Goal: Task Accomplishment & Management: Manage account settings

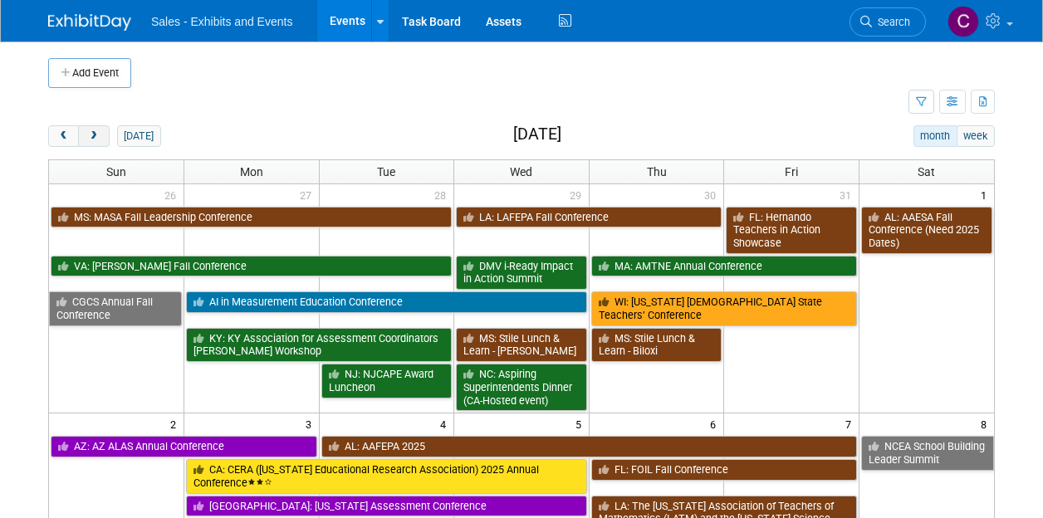
click at [95, 140] on button "next" at bounding box center [93, 136] width 31 height 22
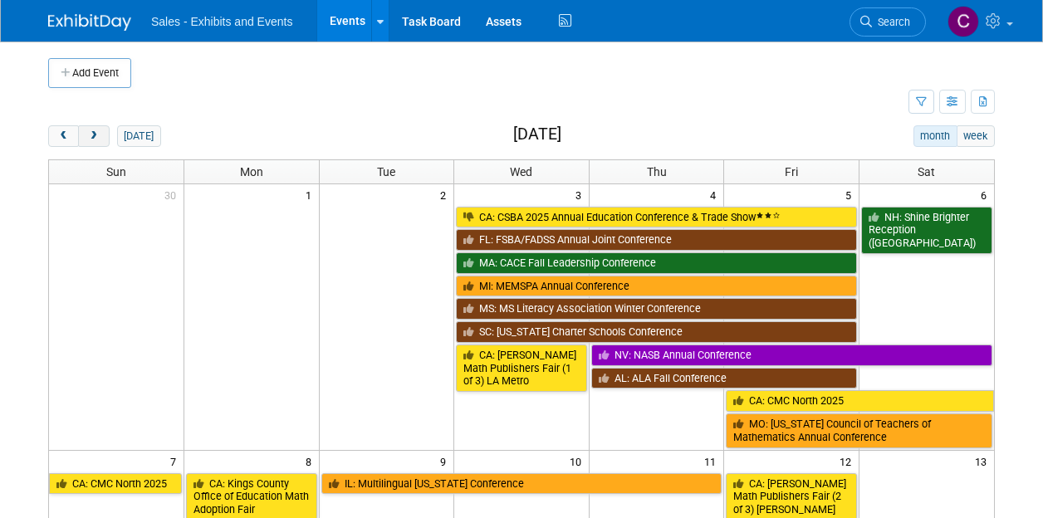
click at [95, 140] on button "next" at bounding box center [93, 136] width 31 height 22
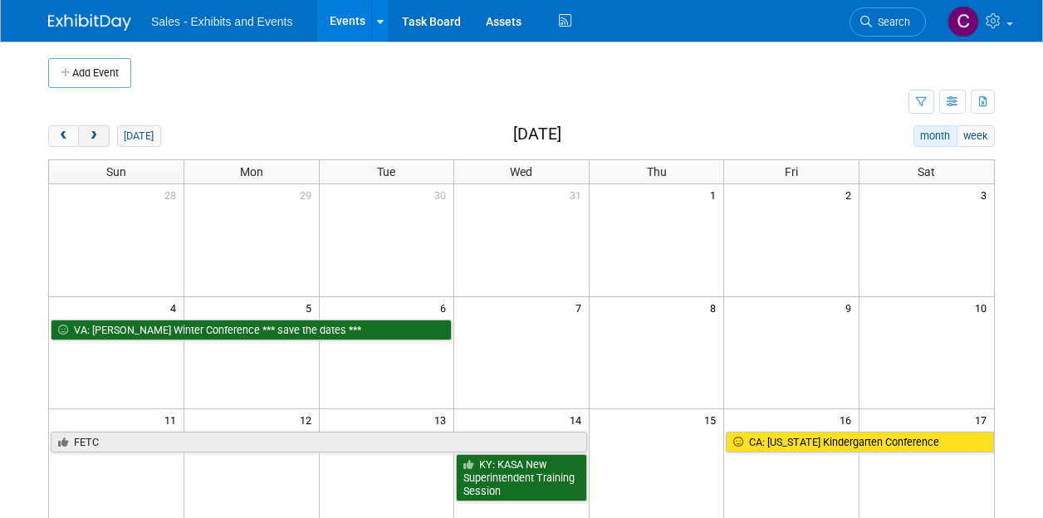
click at [95, 140] on button "next" at bounding box center [93, 136] width 31 height 22
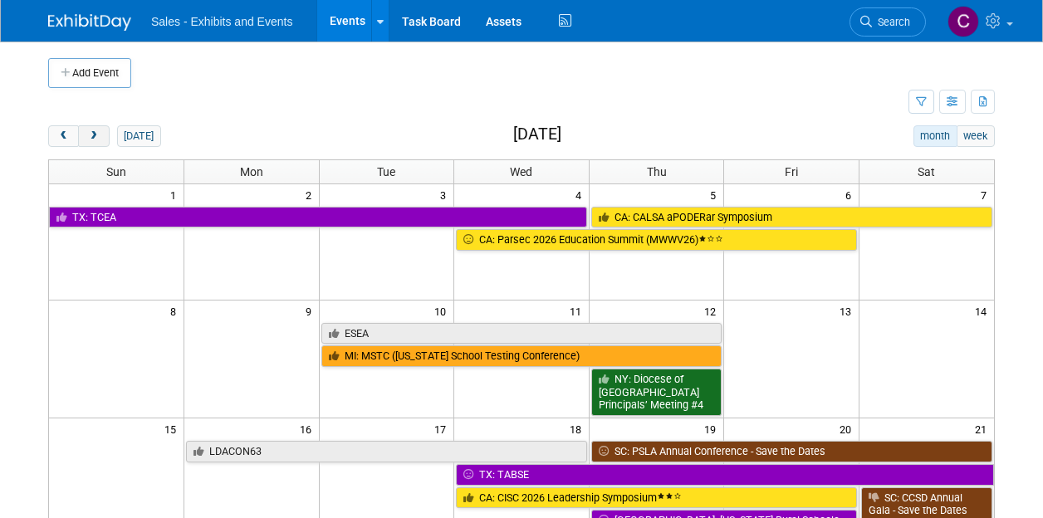
click at [95, 140] on button "next" at bounding box center [93, 136] width 31 height 22
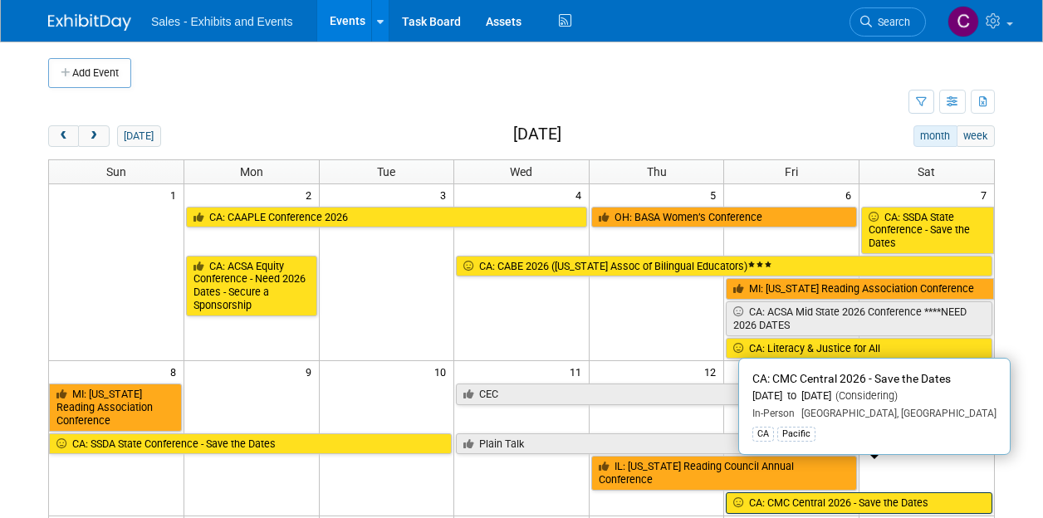
click at [838, 492] on link "CA: CMC Central 2026 - Save the Dates" at bounding box center [859, 503] width 266 height 22
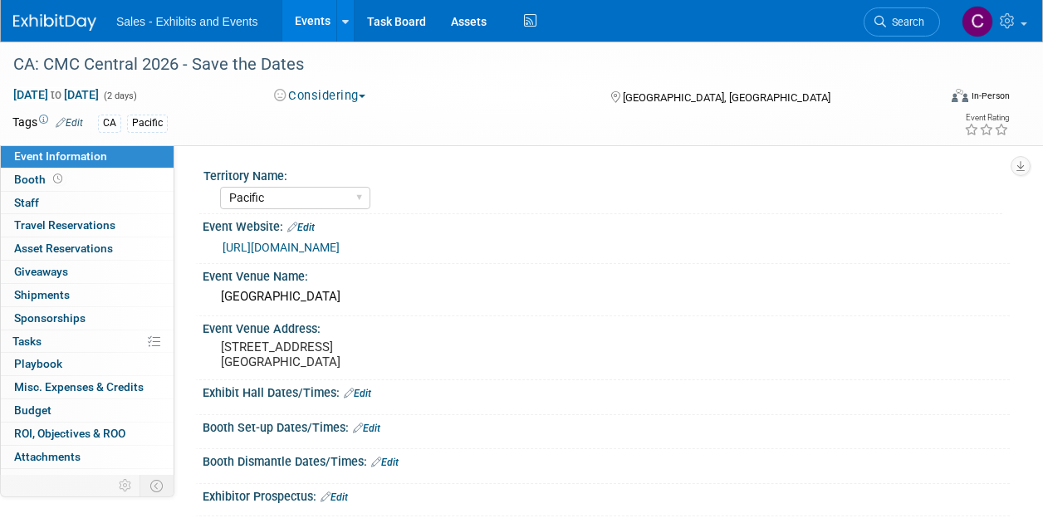
select select "Pacific"
click at [69, 452] on span "Attachments 0" at bounding box center [47, 456] width 66 height 13
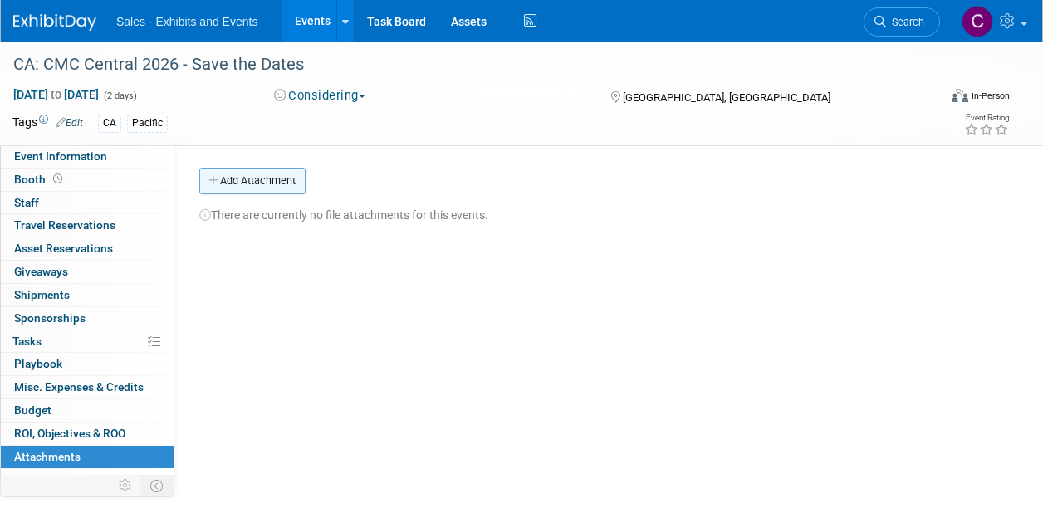
click at [251, 188] on button "Add Attachment" at bounding box center [252, 181] width 106 height 27
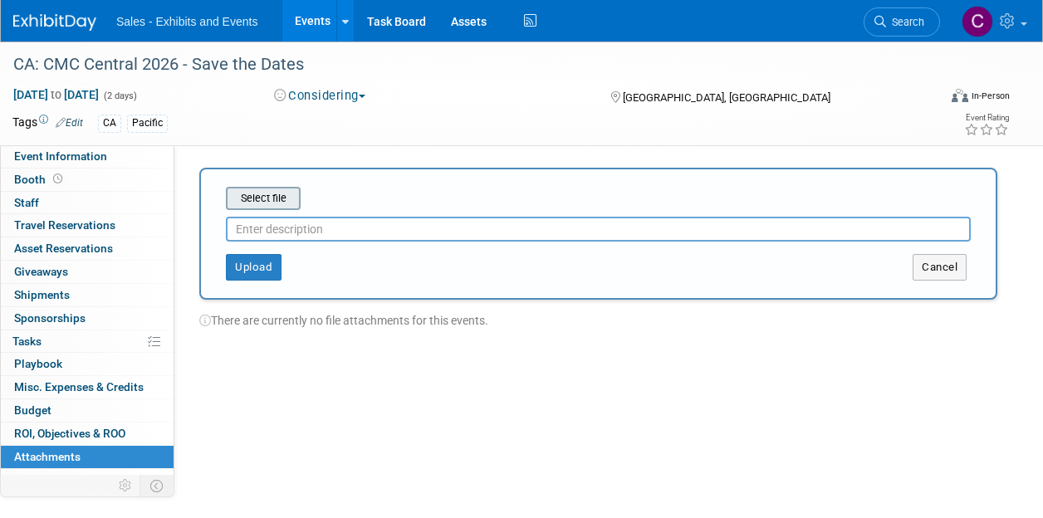
click at [276, 197] on input "file" at bounding box center [200, 198] width 198 height 20
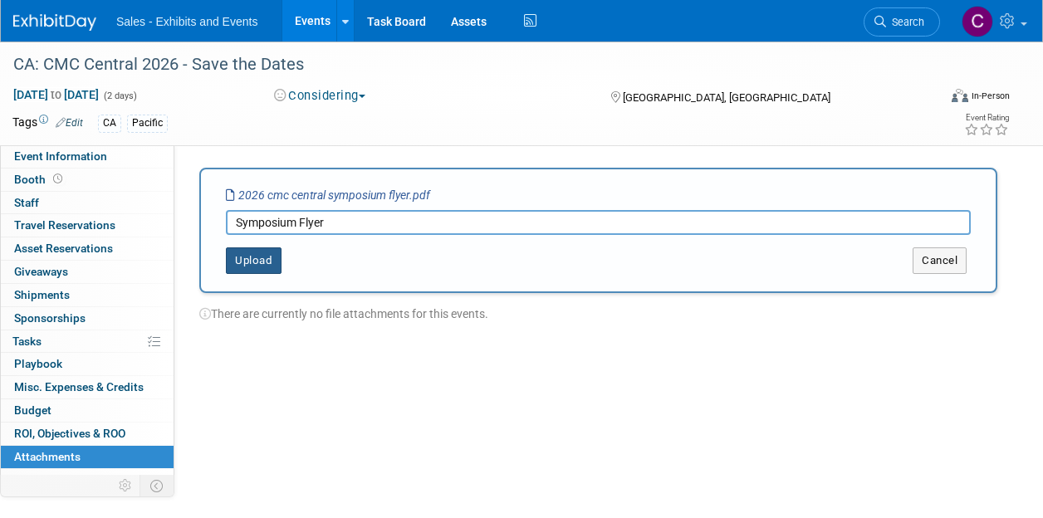
type input "Symposium Flyer"
click at [242, 259] on button "Upload" at bounding box center [254, 260] width 56 height 27
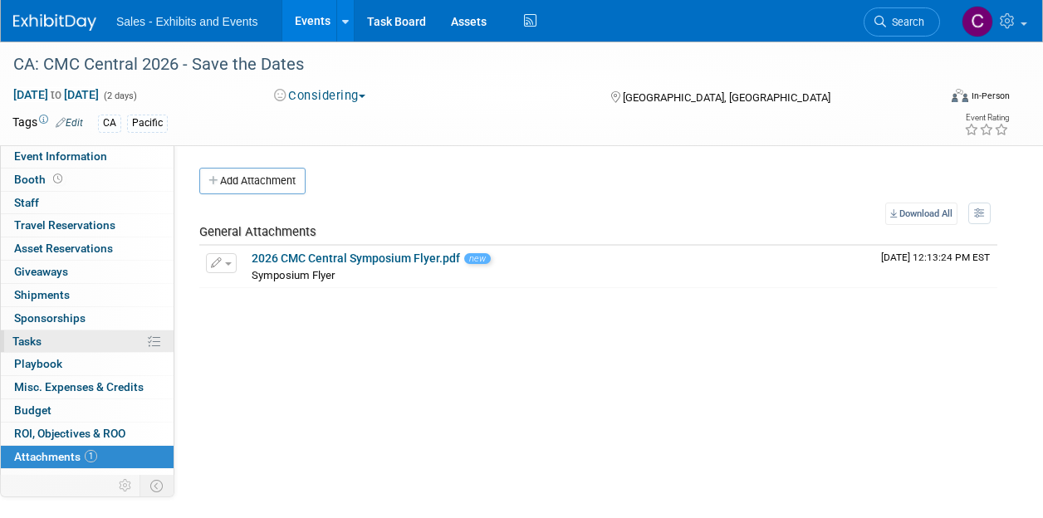
click at [53, 341] on link "0% Tasks 0%" at bounding box center [87, 341] width 173 height 22
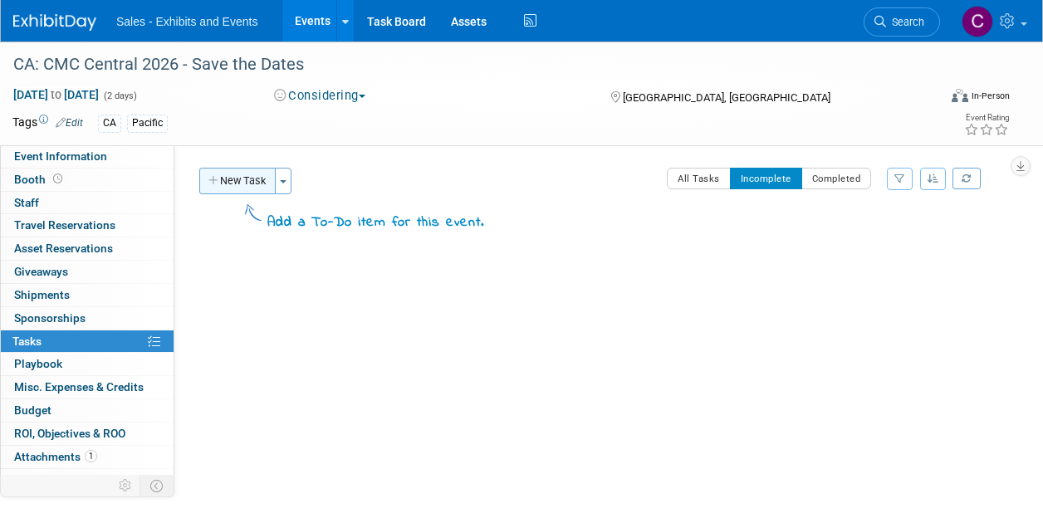
click at [231, 181] on button "New Task" at bounding box center [237, 181] width 76 height 27
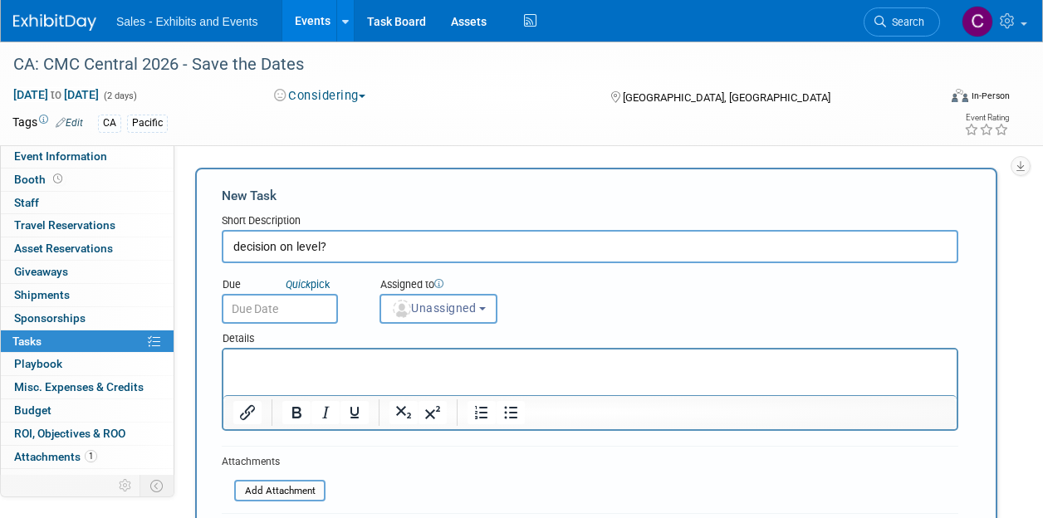
type input "decision on level?"
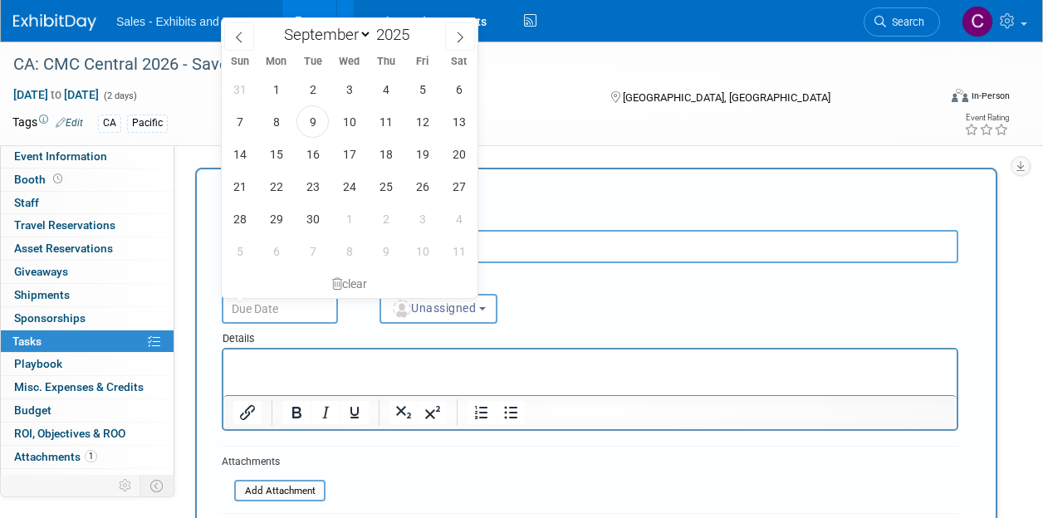
click at [263, 301] on input "text" at bounding box center [280, 309] width 116 height 30
click at [314, 217] on span "30" at bounding box center [312, 219] width 32 height 32
type input "Sep 30, 2025"
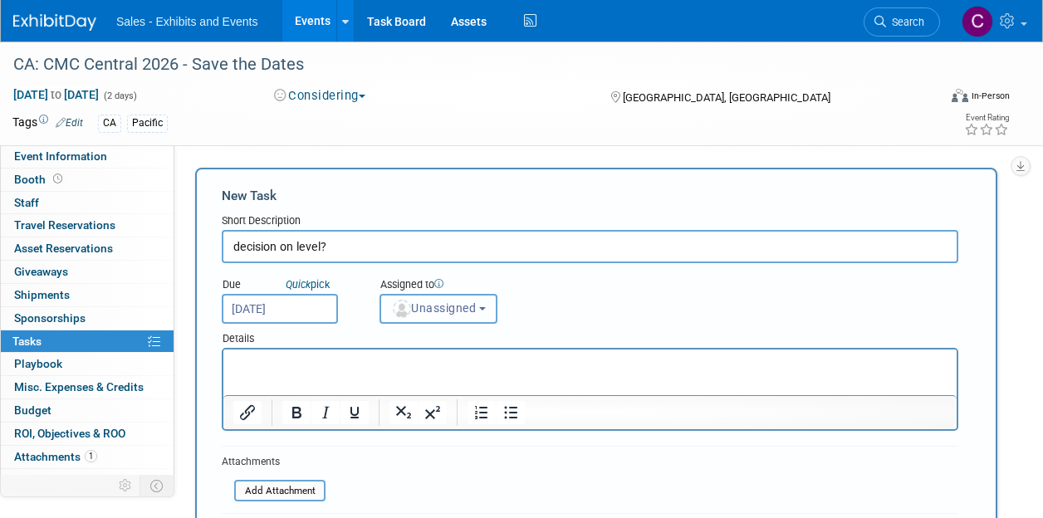
click at [447, 306] on span "Unassigned" at bounding box center [433, 307] width 85 height 13
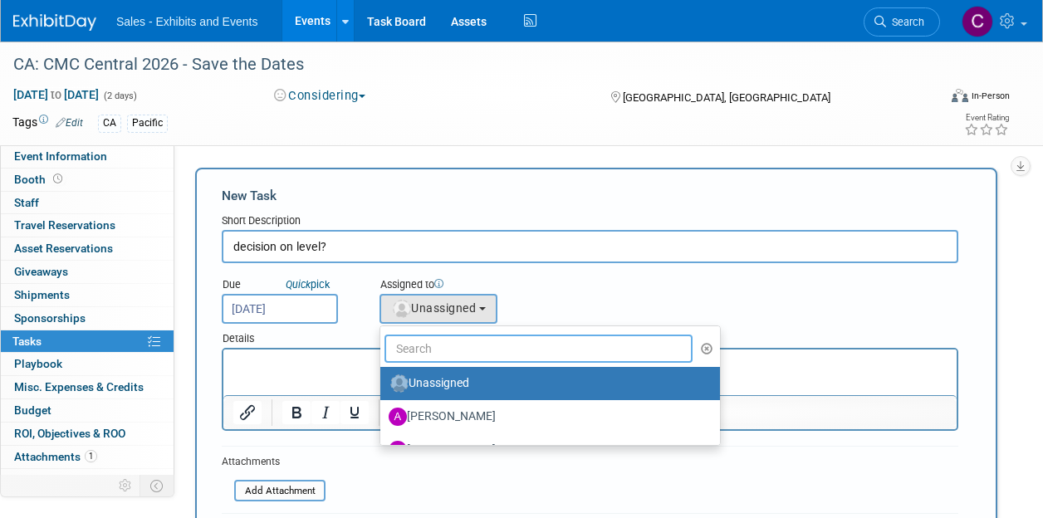
click at [448, 350] on input "text" at bounding box center [538, 349] width 308 height 28
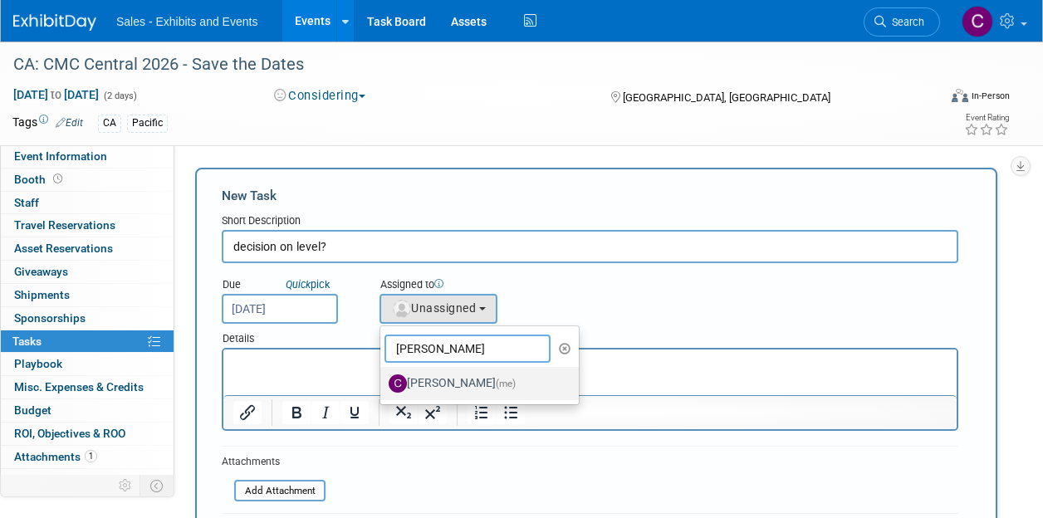
type input "christine"
drag, startPoint x: 463, startPoint y: 390, endPoint x: 228, endPoint y: 42, distance: 420.5
click at [463, 390] on label "Christine Lurz (me)" at bounding box center [476, 383] width 174 height 27
click at [383, 387] on input "Christine Lurz (me)" at bounding box center [377, 381] width 11 height 11
select select "a9e3834d-668b-4315-a5d4-069993be606a"
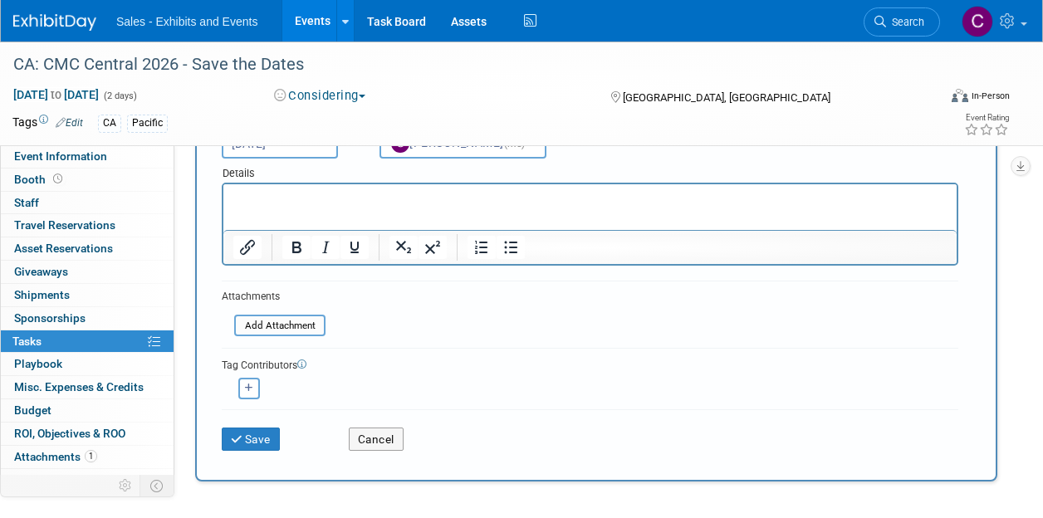
scroll to position [232, 0]
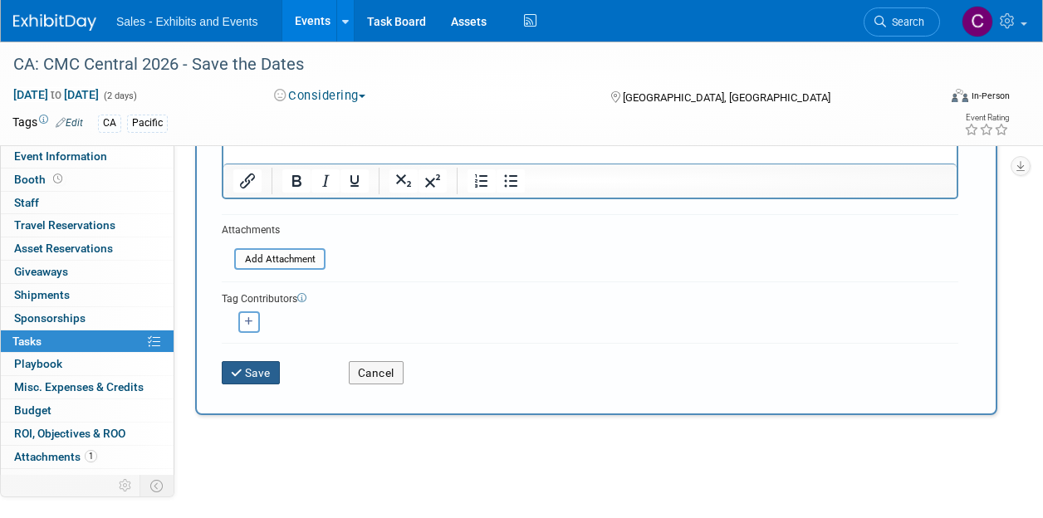
click at [249, 381] on button "Save" at bounding box center [251, 372] width 58 height 23
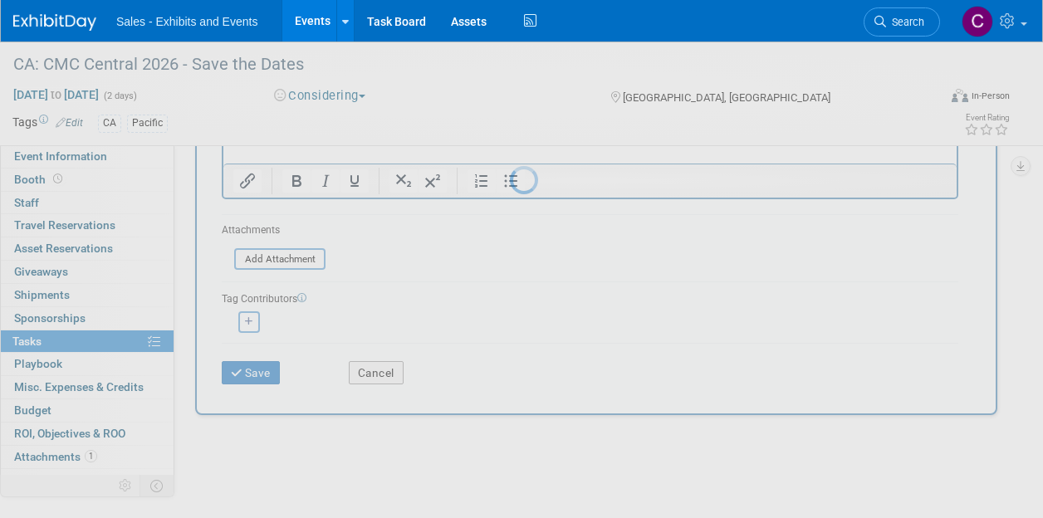
scroll to position [3, 0]
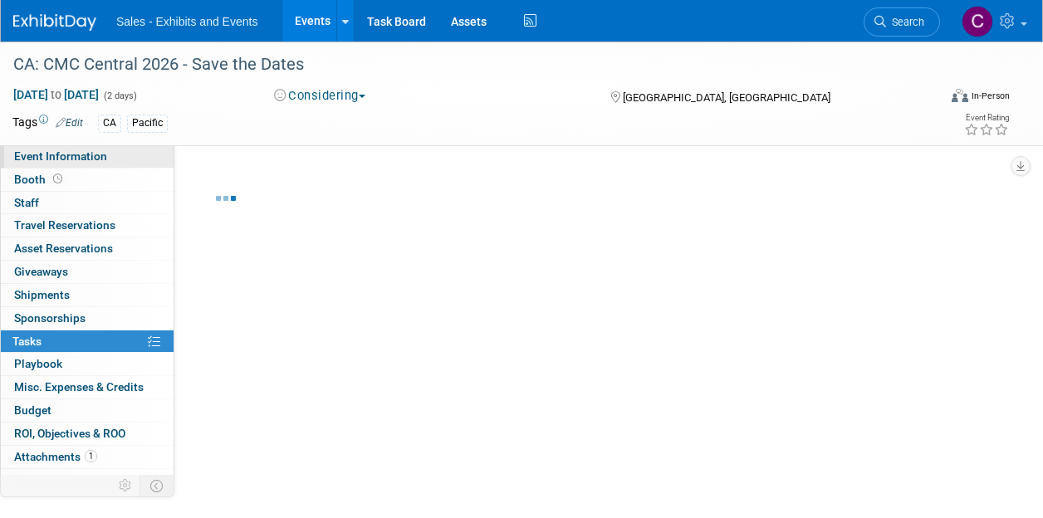
click at [68, 158] on span "Event Information" at bounding box center [60, 155] width 93 height 13
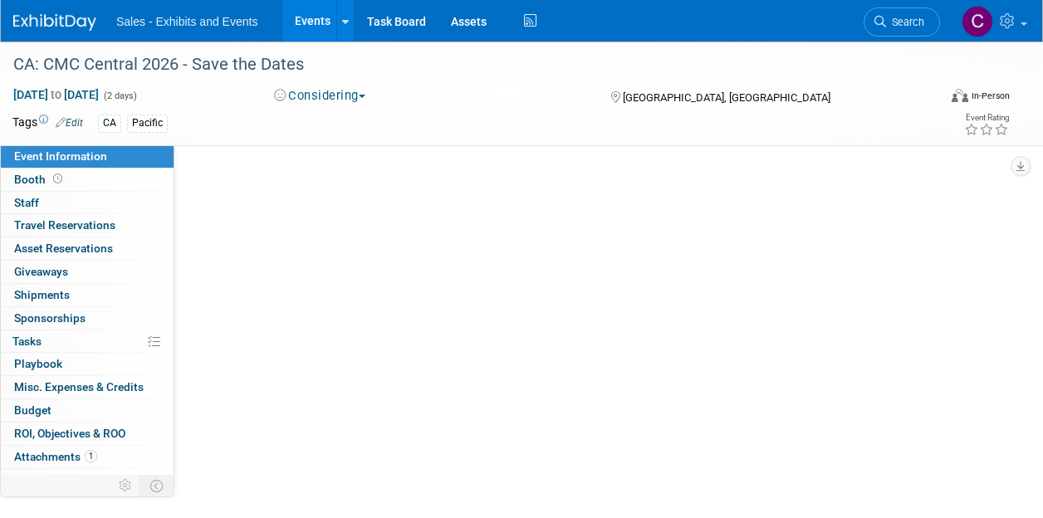
scroll to position [0, 0]
select select "Pacific"
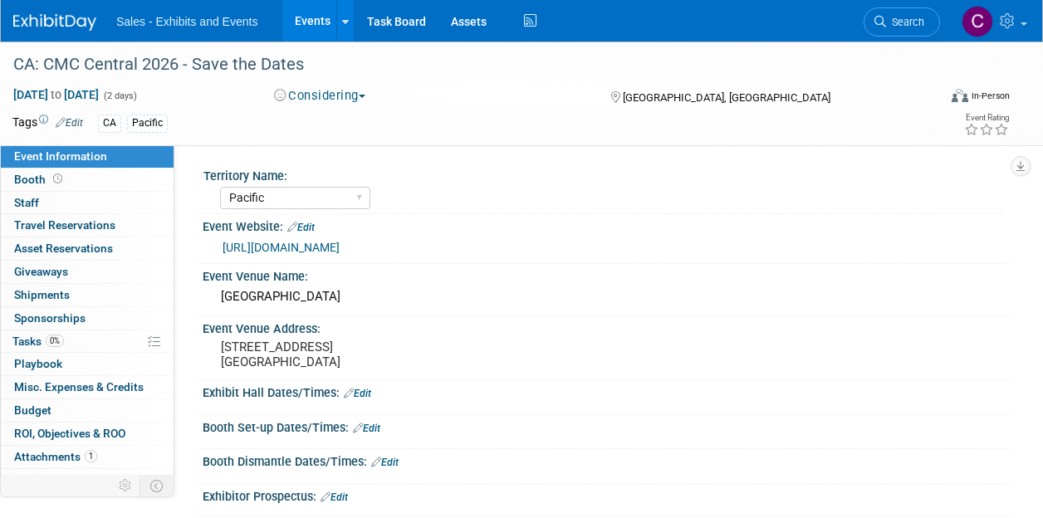
click at [315, 225] on link "Edit" at bounding box center [300, 228] width 27 height 12
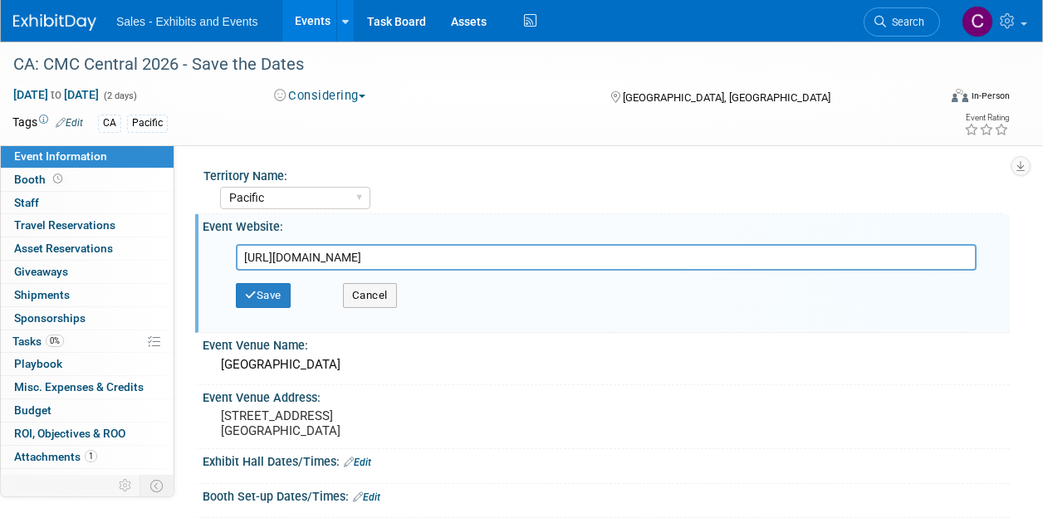
drag, startPoint x: 533, startPoint y: 257, endPoint x: -7, endPoint y: 265, distance: 539.7
click at [0, 265] on html "Sales - Exhibits and Events Events Add Event Bulk Upload Events Shareable Event…" at bounding box center [521, 259] width 1043 height 518
click at [266, 300] on button "Save" at bounding box center [263, 295] width 55 height 25
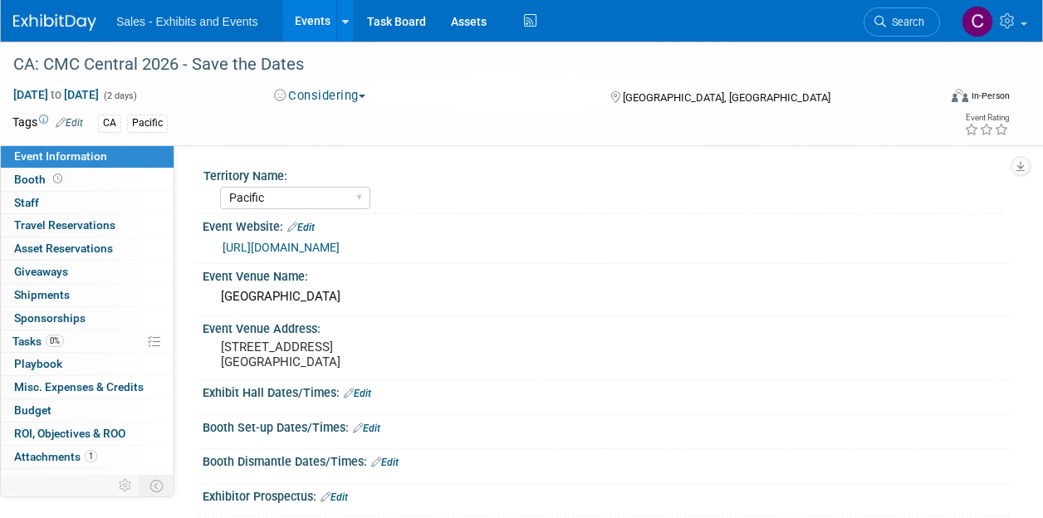
click at [306, 23] on link "Events" at bounding box center [312, 21] width 61 height 42
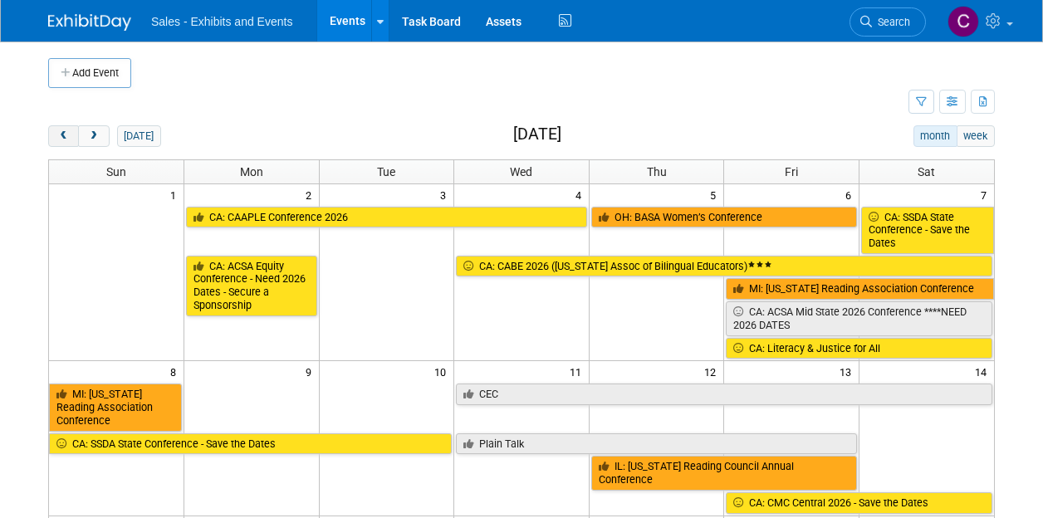
click at [72, 134] on button "prev" at bounding box center [63, 136] width 31 height 22
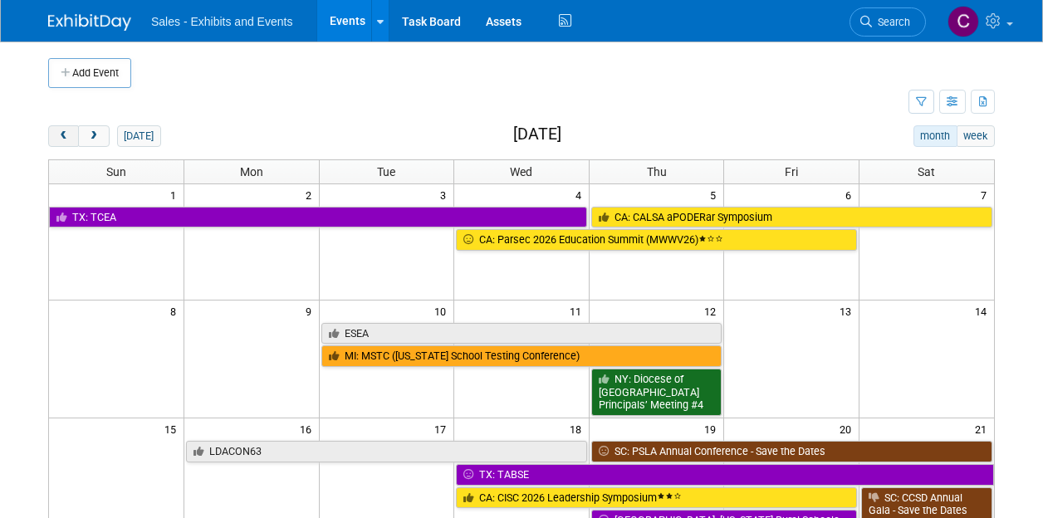
click at [72, 134] on button "prev" at bounding box center [63, 136] width 31 height 22
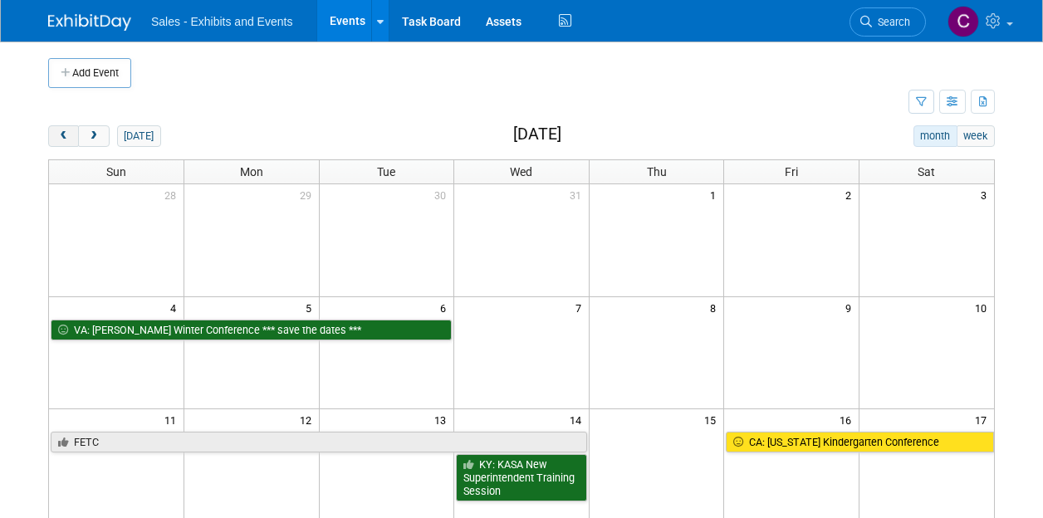
click at [72, 134] on button "prev" at bounding box center [63, 136] width 31 height 22
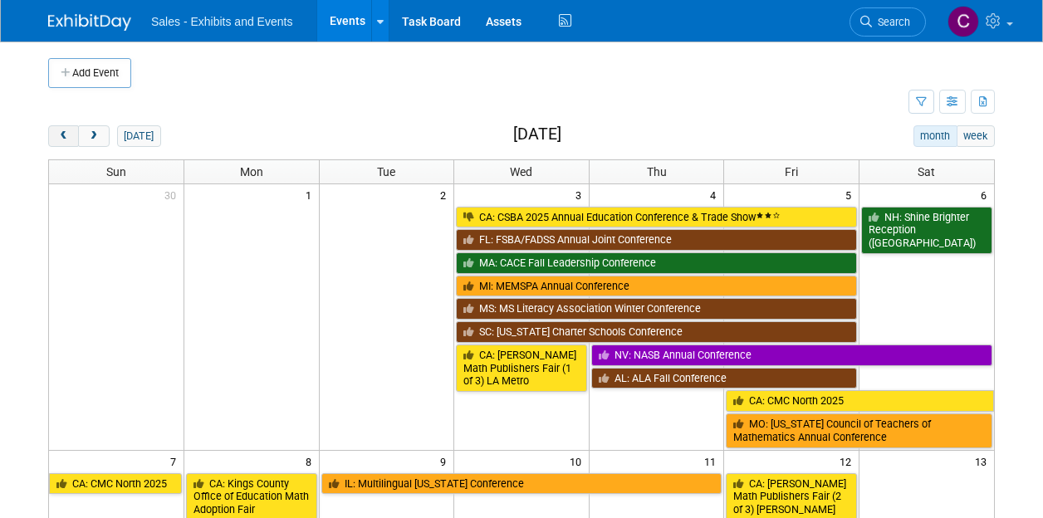
click at [55, 142] on button "prev" at bounding box center [63, 136] width 31 height 22
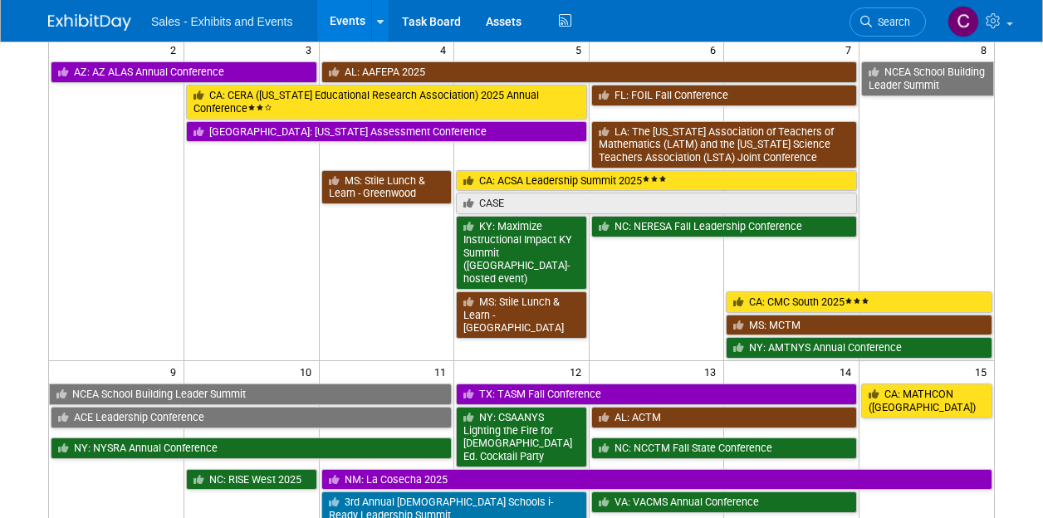
scroll to position [413, 0]
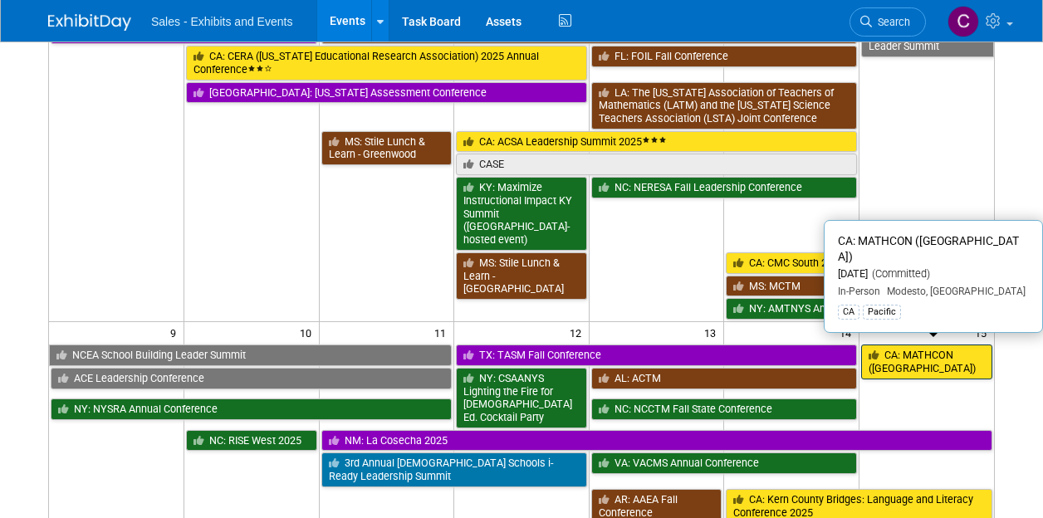
click at [956, 345] on link "CA: MATHCON ([GEOGRAPHIC_DATA])" at bounding box center [926, 362] width 131 height 34
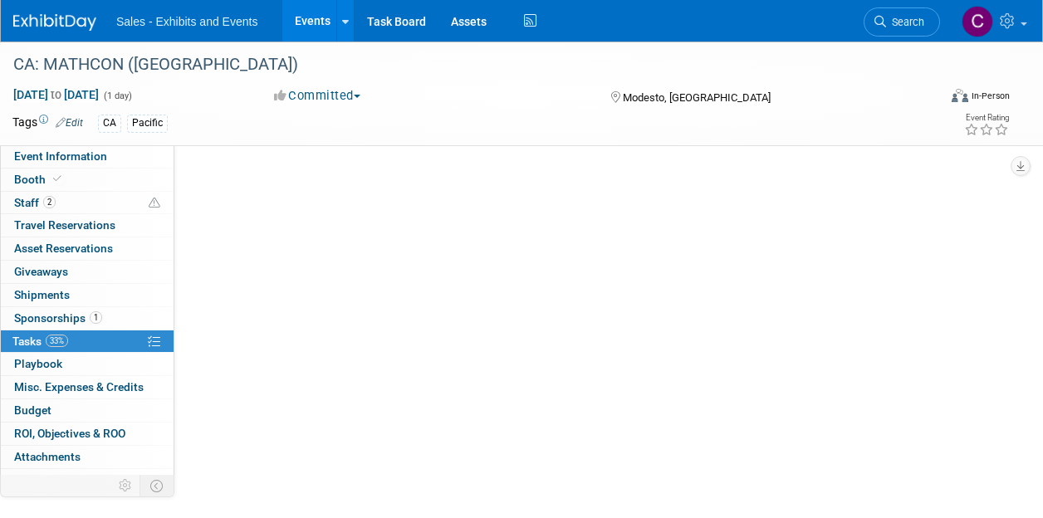
select select "Pacific"
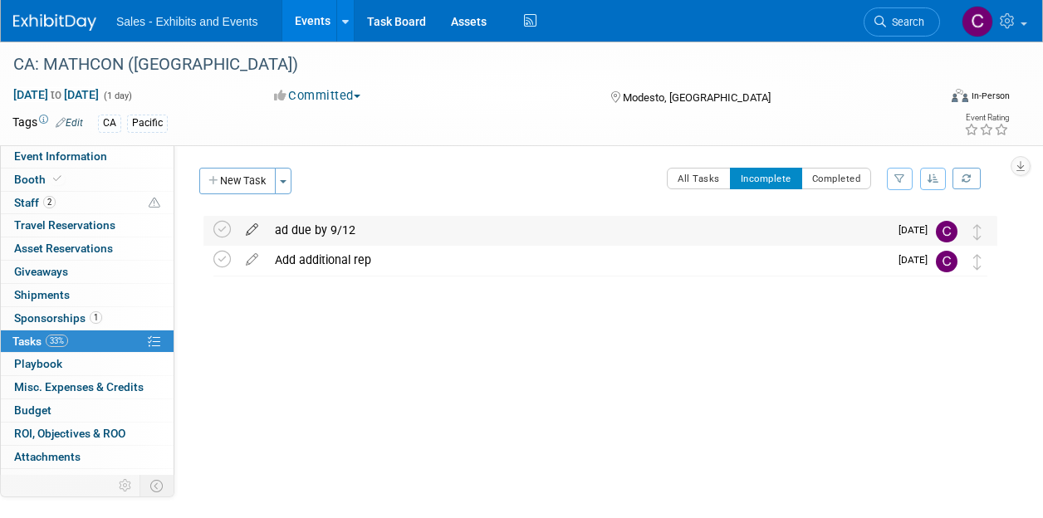
click at [252, 235] on icon at bounding box center [251, 226] width 29 height 21
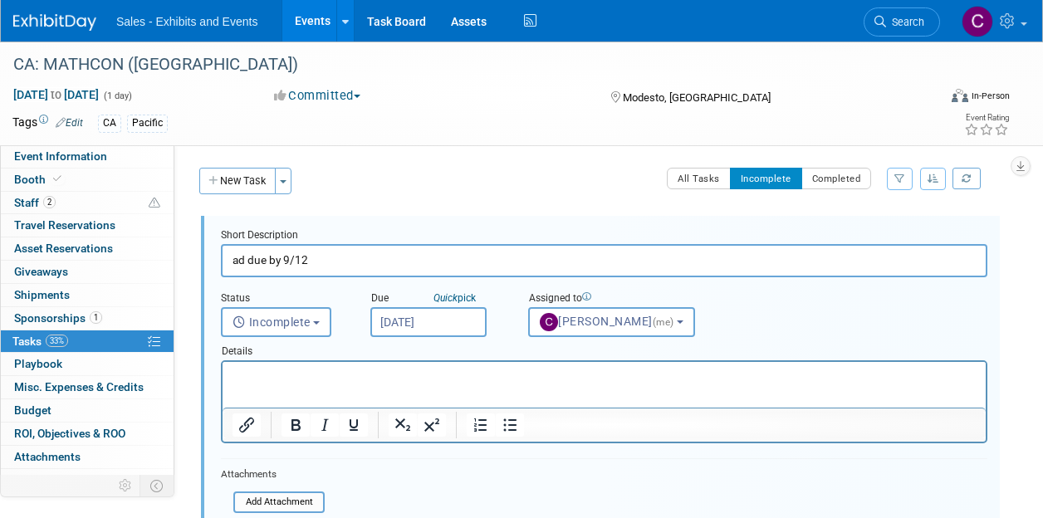
click at [460, 323] on input "Sep 10, 2025" at bounding box center [428, 322] width 116 height 30
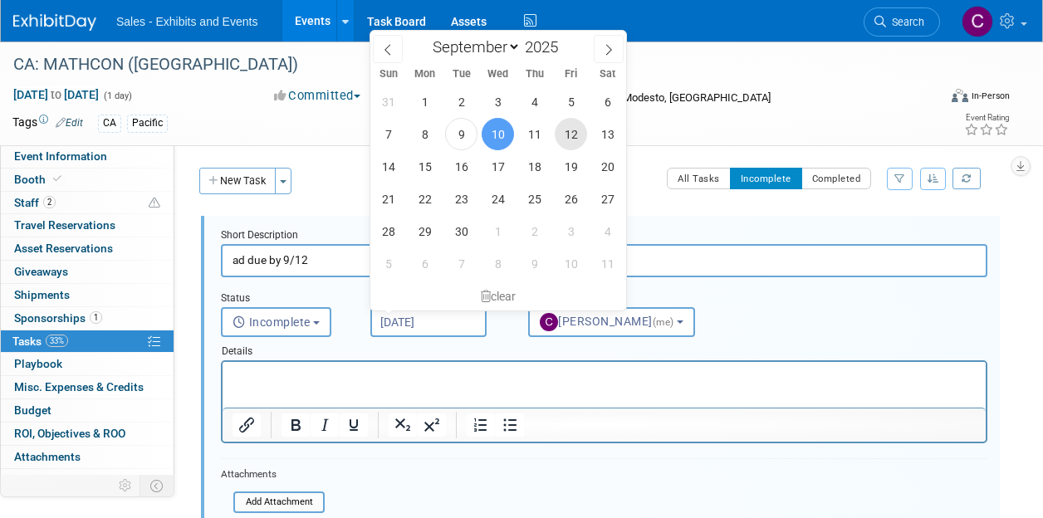
click at [567, 130] on span "12" at bounding box center [571, 134] width 32 height 32
type input "Sep 12, 2025"
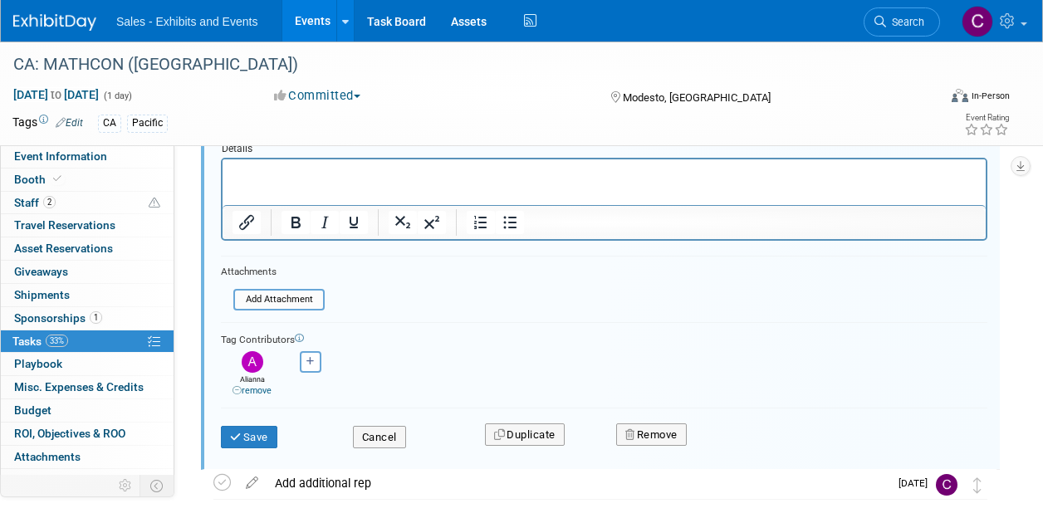
scroll to position [249, 0]
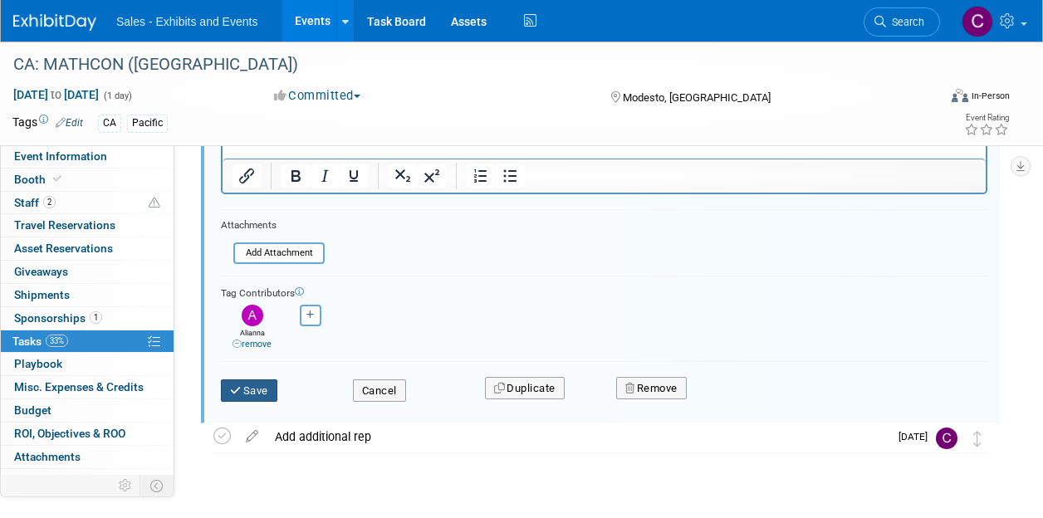
click at [246, 391] on button "Save" at bounding box center [249, 390] width 56 height 23
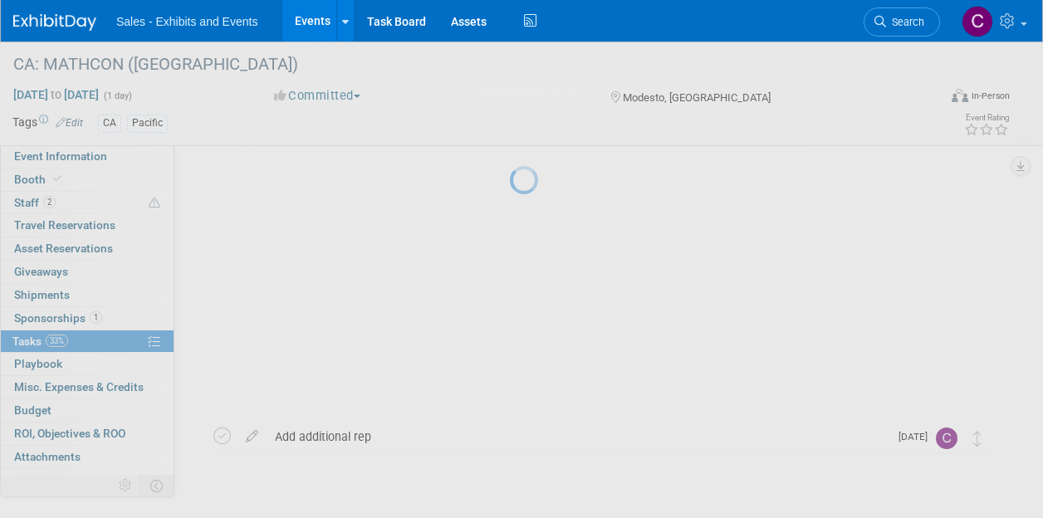
scroll to position [3, 0]
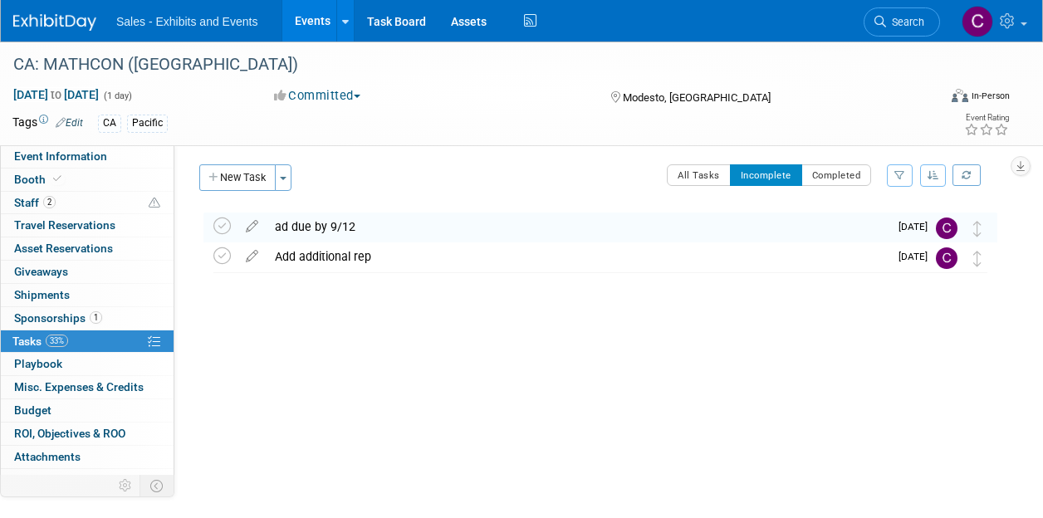
click at [309, 17] on link "Events" at bounding box center [312, 21] width 61 height 42
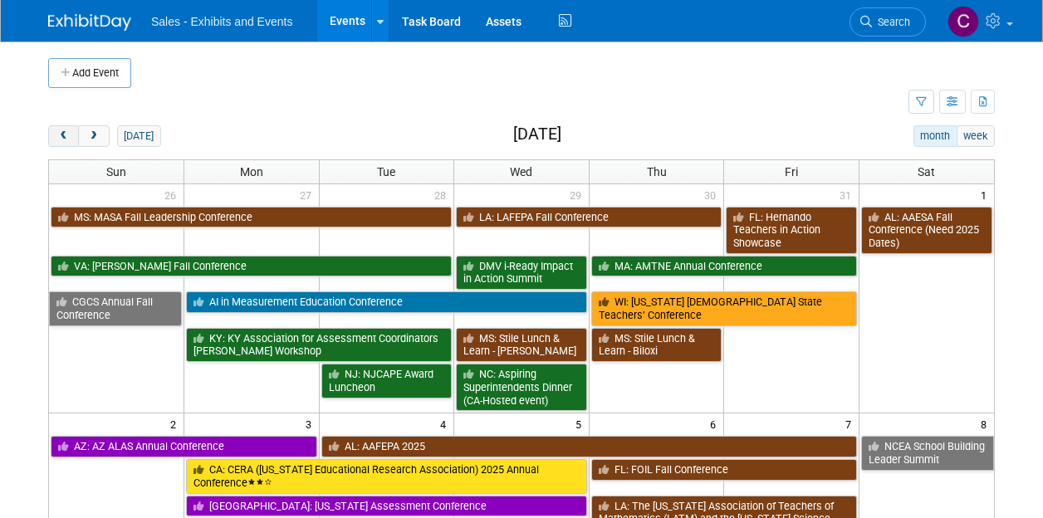
click at [74, 137] on button "prev" at bounding box center [63, 136] width 31 height 22
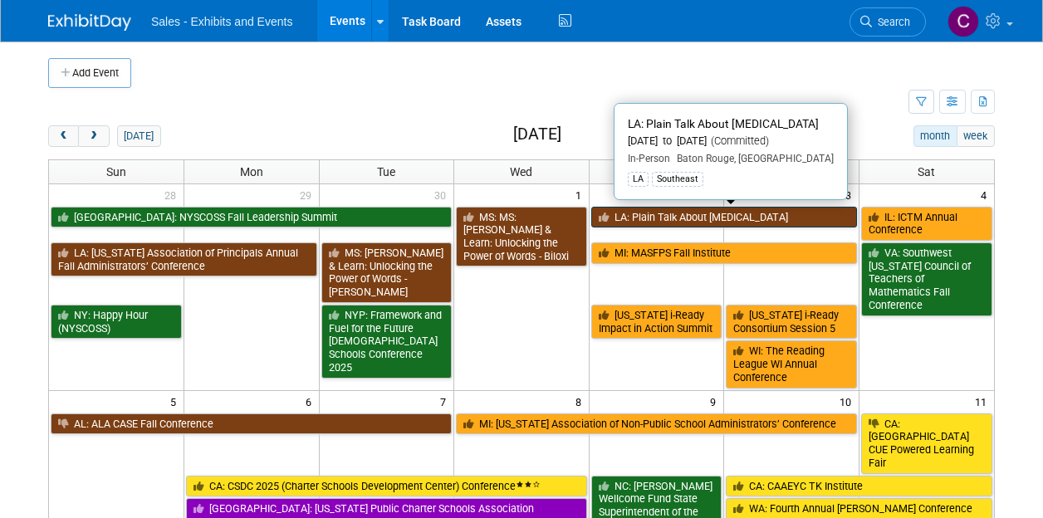
click at [632, 209] on link "LA: Plain Talk About [MEDICAL_DATA]" at bounding box center [724, 218] width 266 height 22
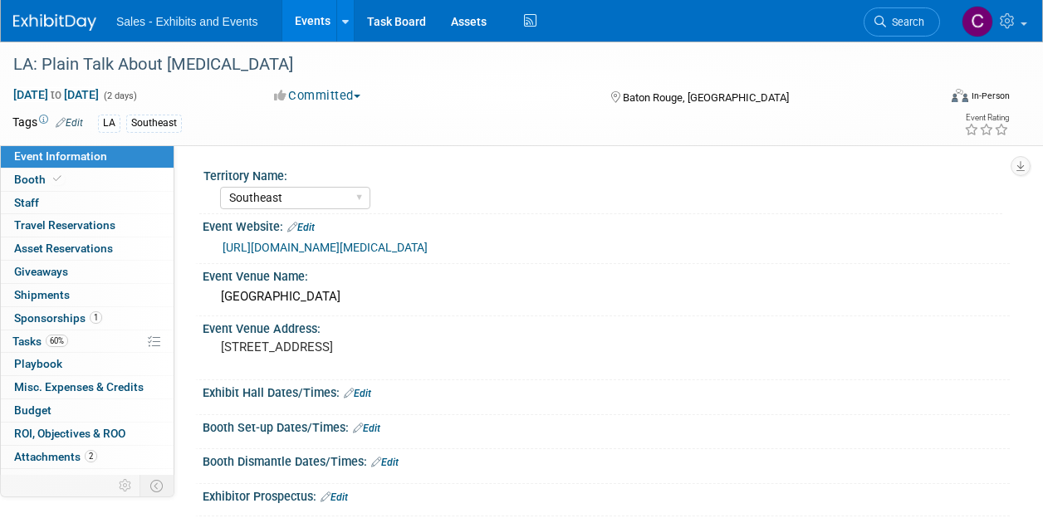
select select "Southeast"
click at [38, 340] on span "Tasks 60%" at bounding box center [40, 341] width 56 height 13
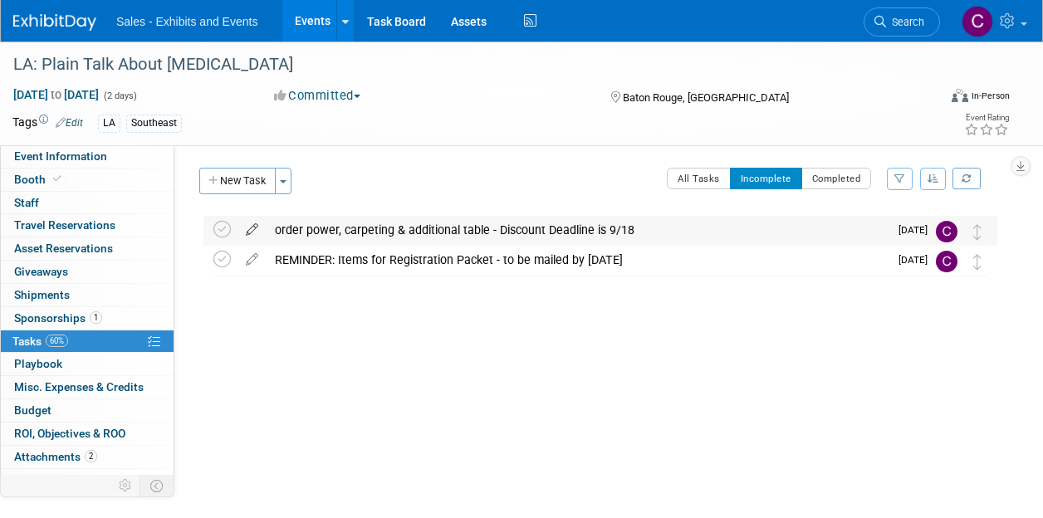
click at [254, 229] on icon at bounding box center [251, 226] width 29 height 21
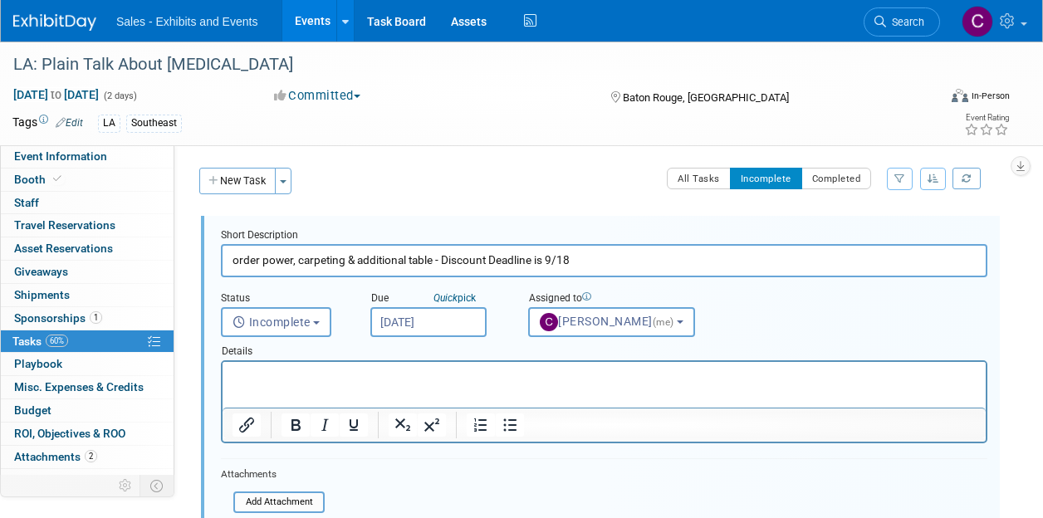
click at [427, 314] on input "Sep 10, 2025" at bounding box center [428, 322] width 116 height 30
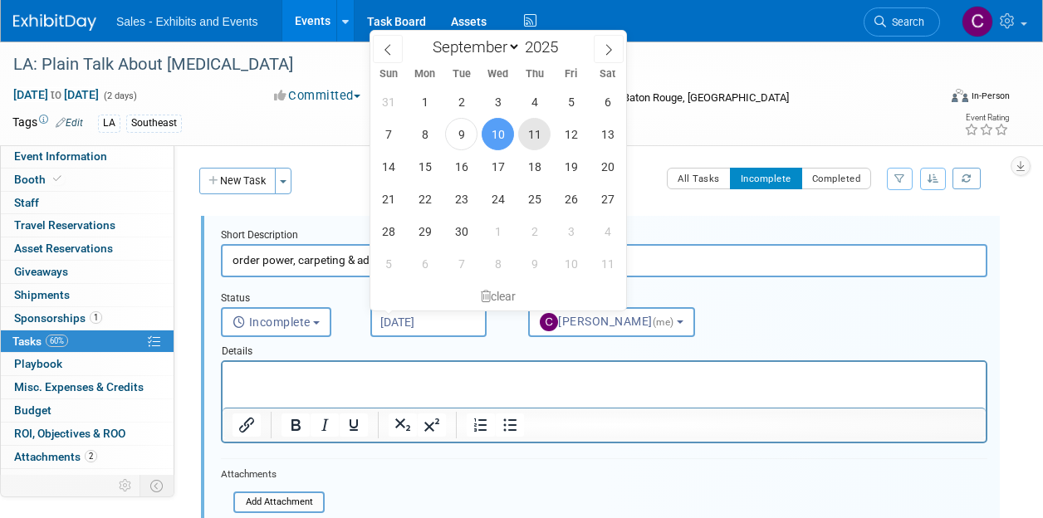
click at [542, 134] on span "11" at bounding box center [534, 134] width 32 height 32
type input "Sep 11, 2025"
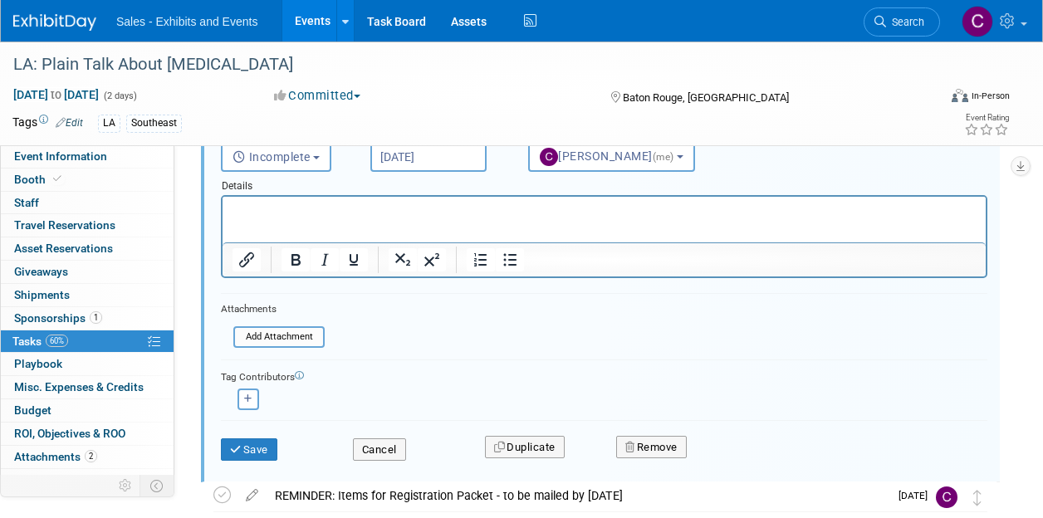
scroll to position [259, 0]
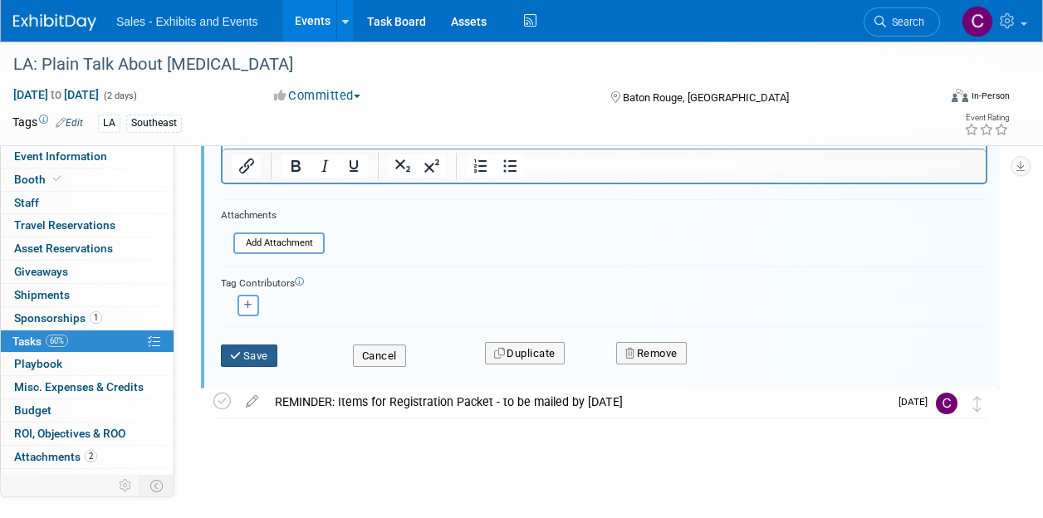
click at [242, 359] on button "Save" at bounding box center [249, 356] width 56 height 23
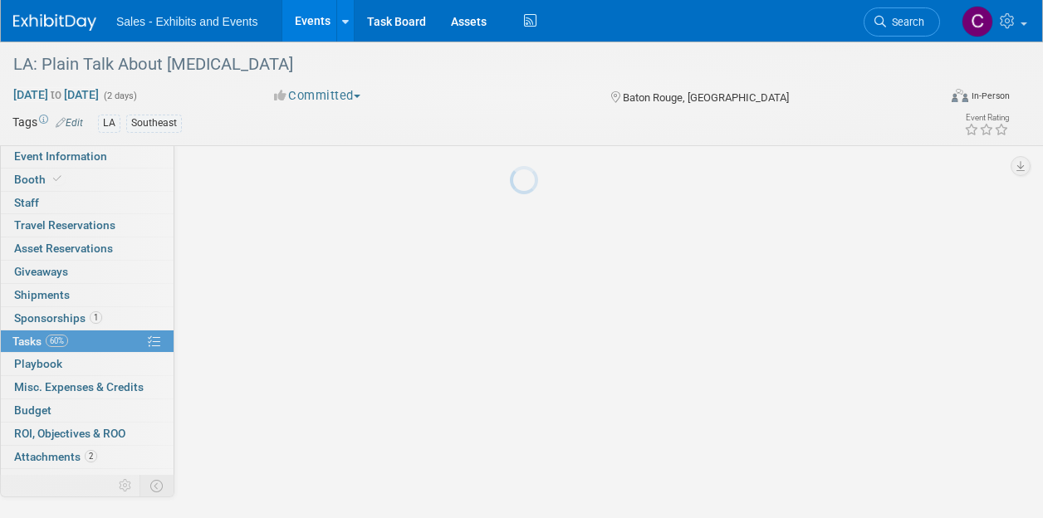
scroll to position [3, 0]
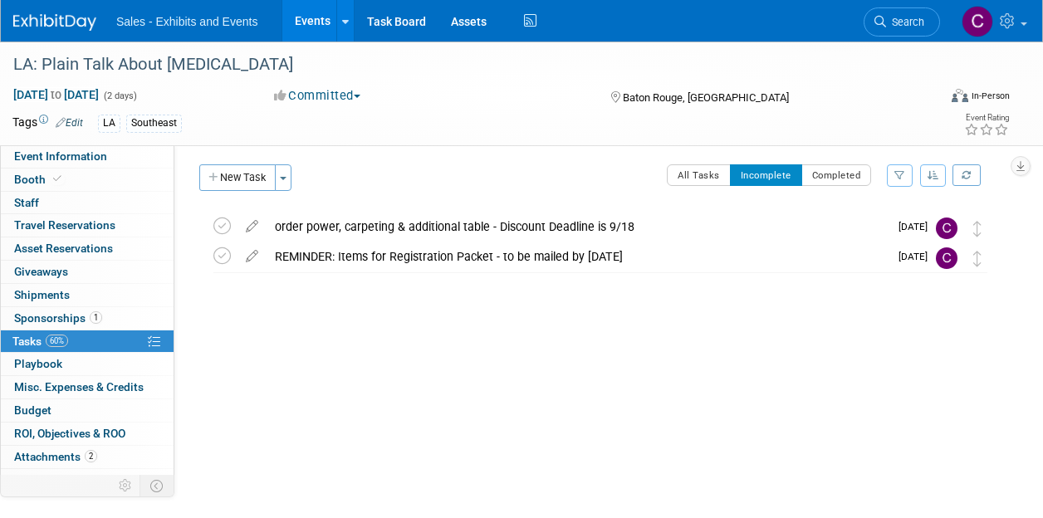
click at [314, 19] on link "Events" at bounding box center [312, 21] width 61 height 42
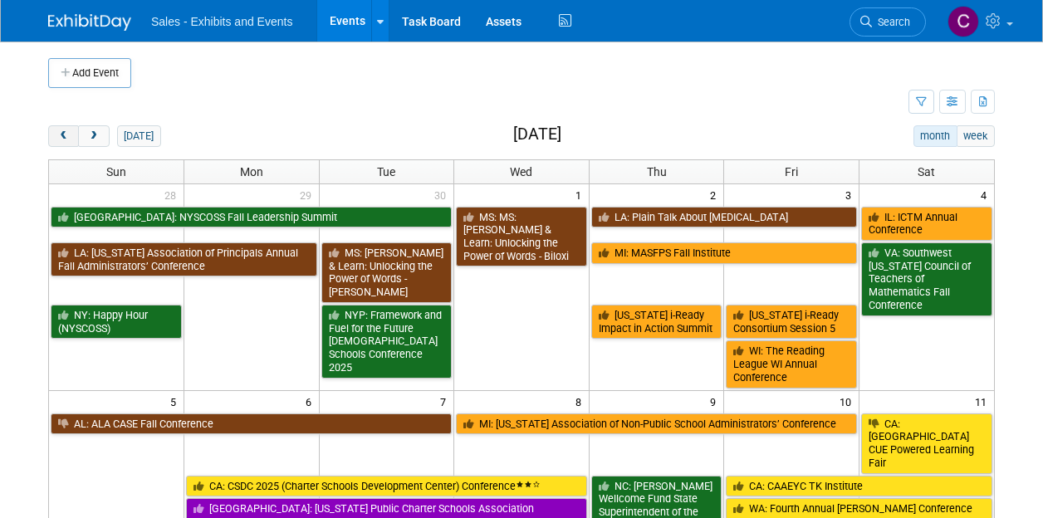
click at [58, 133] on span "prev" at bounding box center [63, 136] width 12 height 11
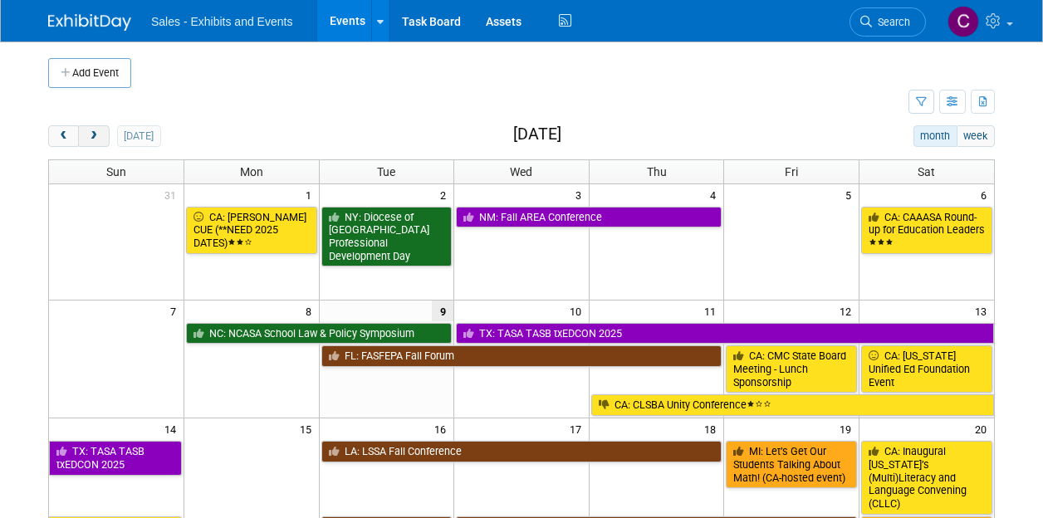
click at [96, 134] on span "next" at bounding box center [93, 136] width 12 height 11
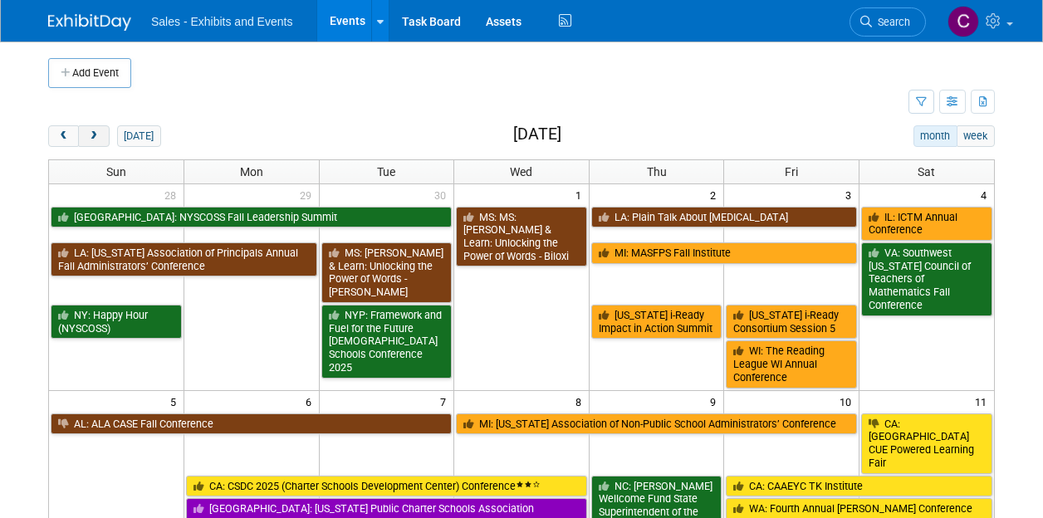
click at [96, 134] on span "next" at bounding box center [93, 136] width 12 height 11
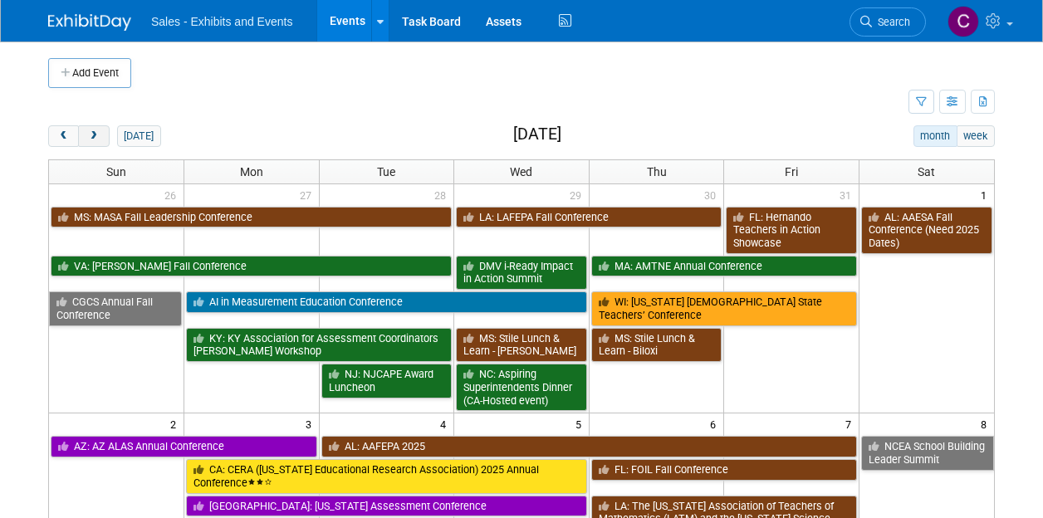
click at [96, 134] on span "next" at bounding box center [93, 136] width 12 height 11
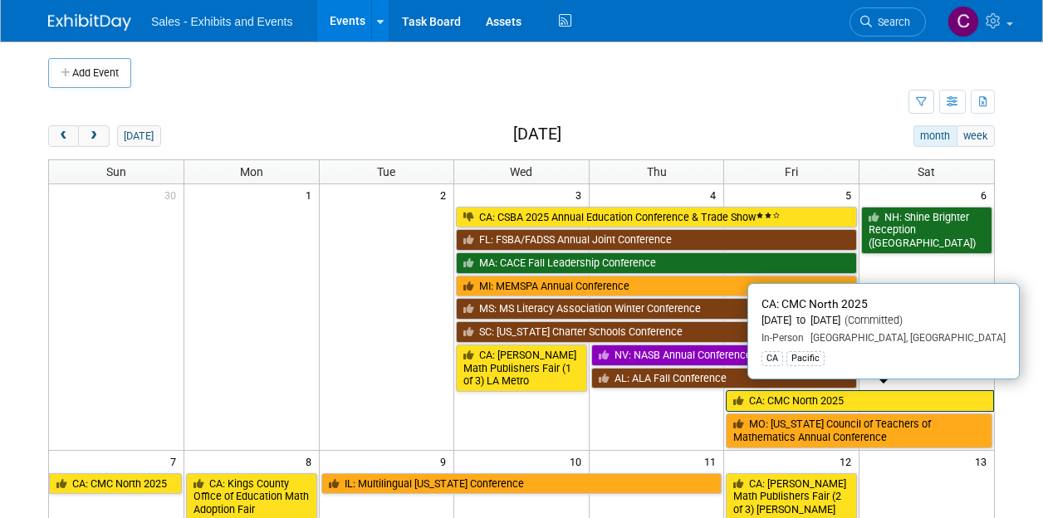
click at [772, 392] on link "CA: CMC North 2025" at bounding box center [860, 401] width 268 height 22
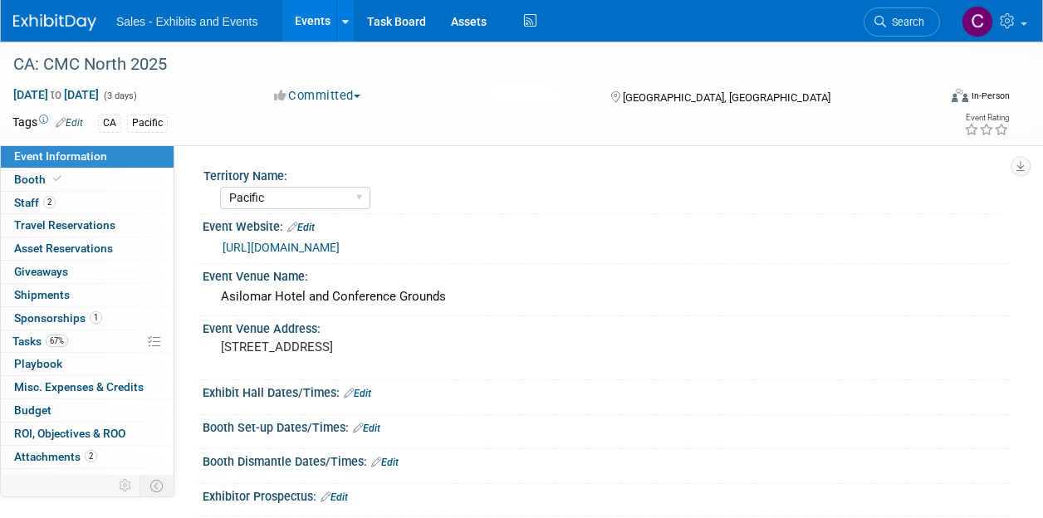
select select "Pacific"
click at [37, 209] on link "2 Staff 2" at bounding box center [87, 203] width 173 height 22
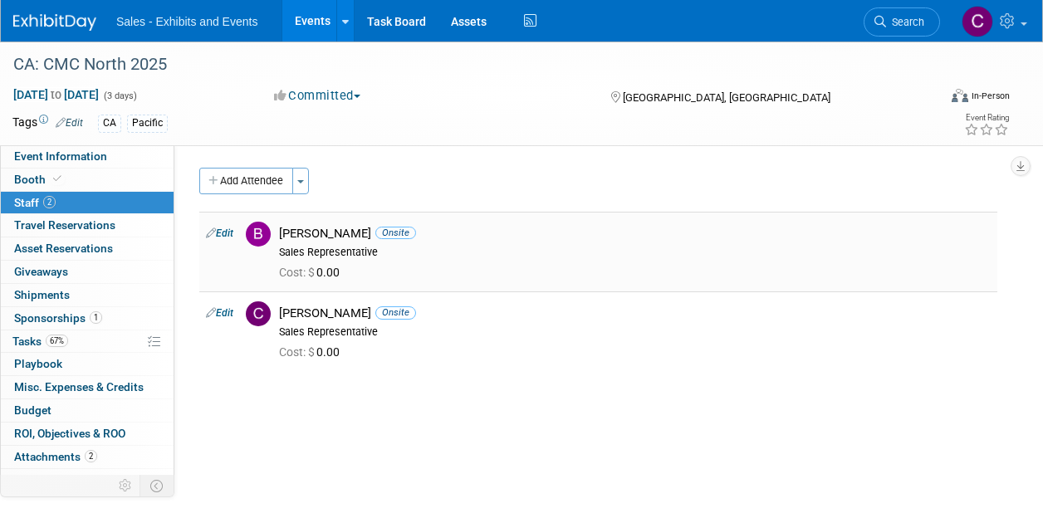
click at [215, 234] on icon at bounding box center [211, 232] width 10 height 17
select select "ee384136-db62-4479-afe3-d6479ae740a7"
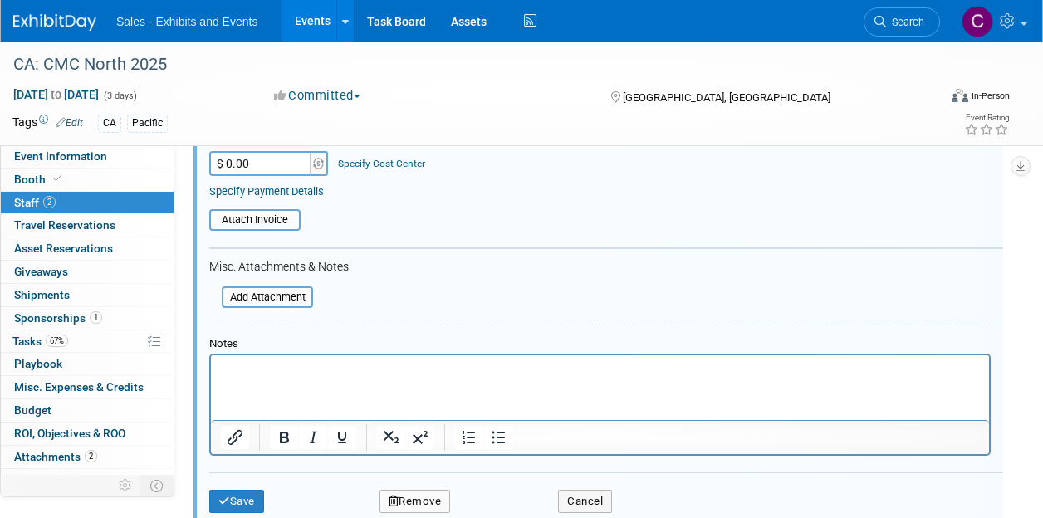
scroll to position [430, 0]
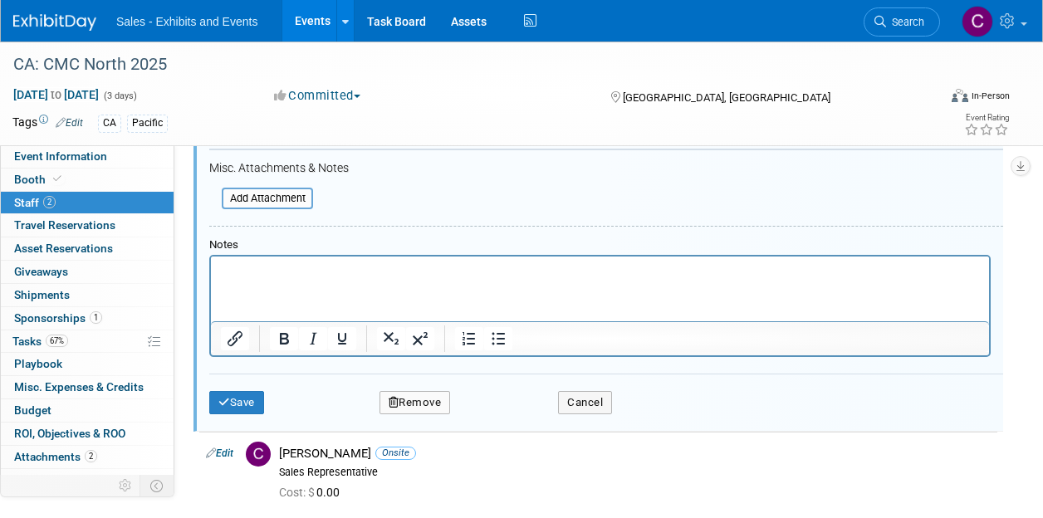
click at [433, 399] on button "Remove" at bounding box center [414, 402] width 71 height 23
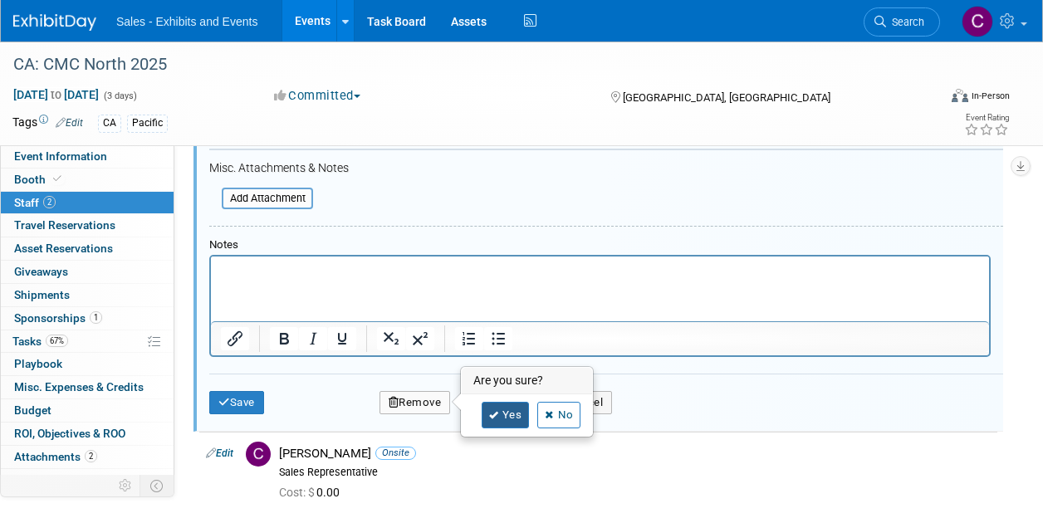
click at [509, 411] on link "Yes" at bounding box center [506, 415] width 48 height 27
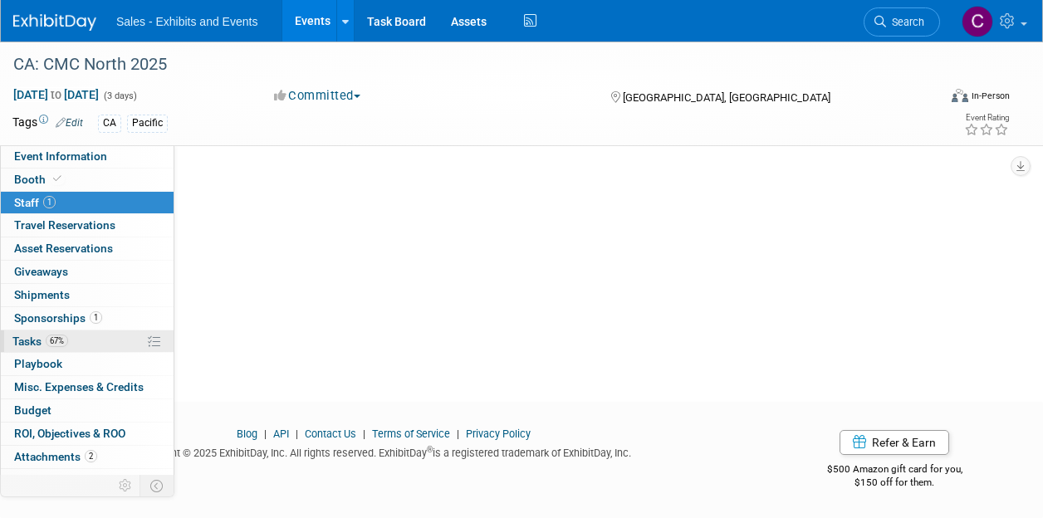
click at [33, 331] on link "67% Tasks 67%" at bounding box center [87, 341] width 173 height 22
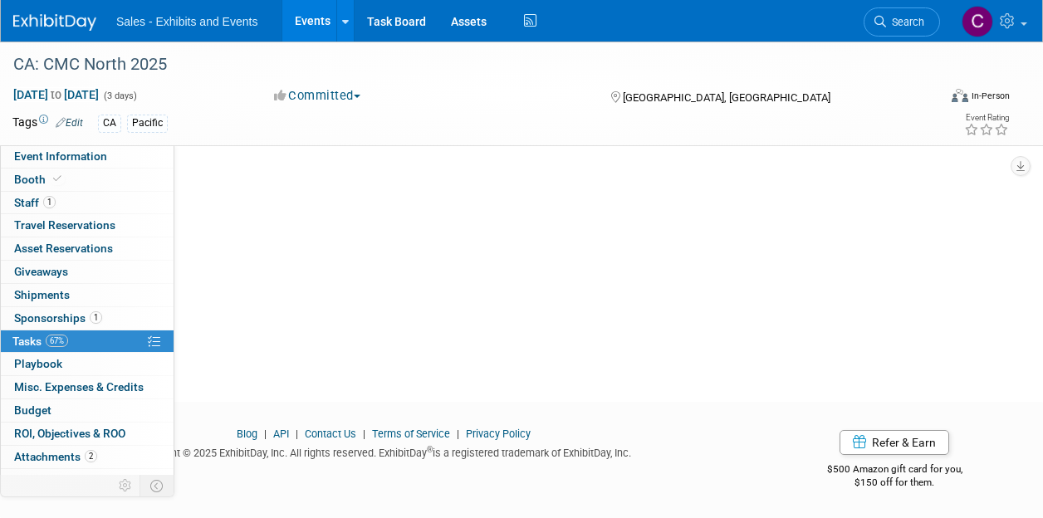
scroll to position [0, 0]
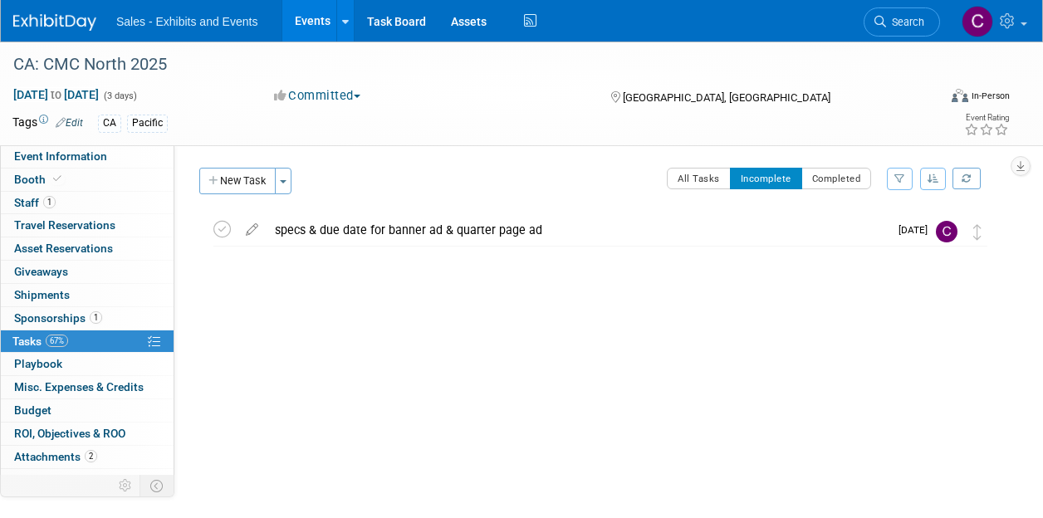
click at [303, 7] on link "Events" at bounding box center [312, 21] width 61 height 42
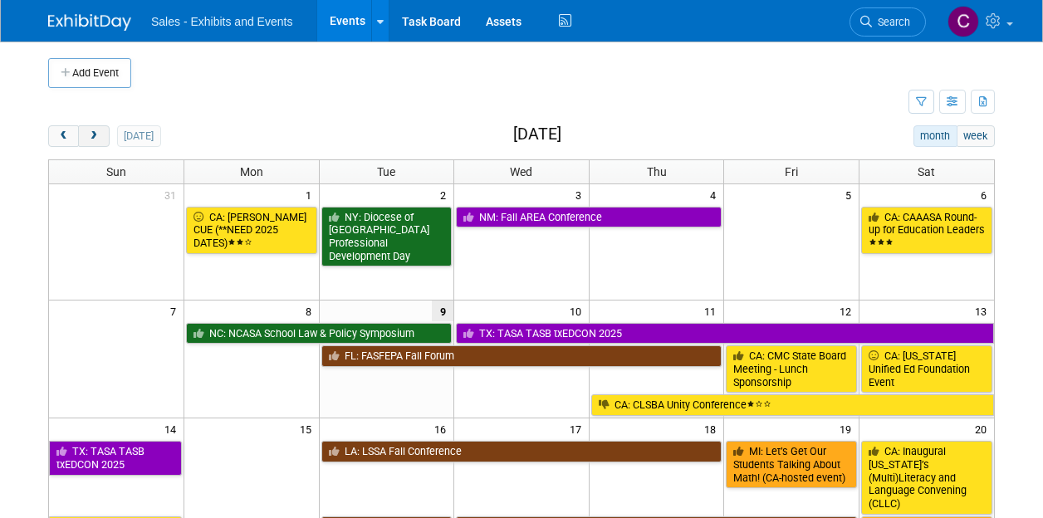
click at [85, 130] on button "next" at bounding box center [93, 136] width 31 height 22
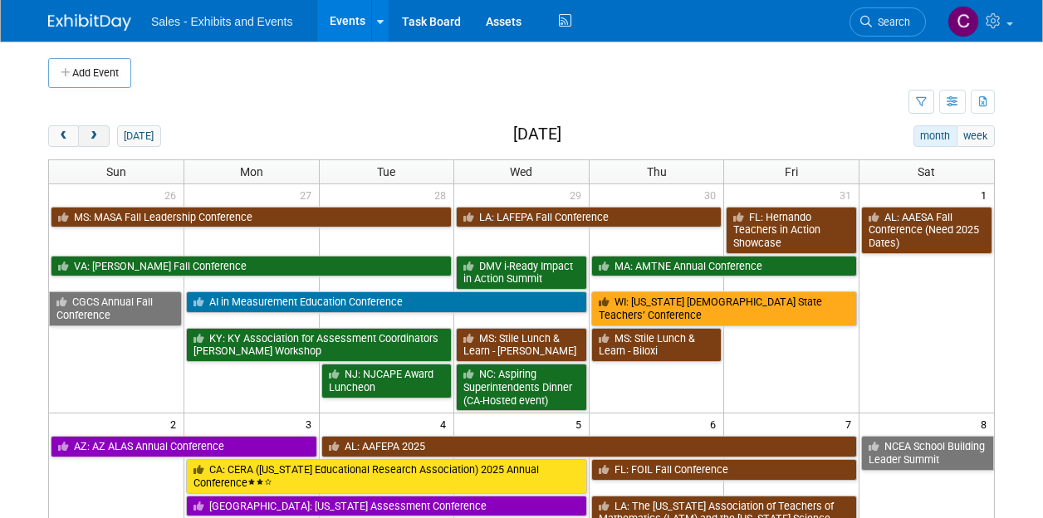
click at [85, 130] on button "next" at bounding box center [93, 136] width 31 height 22
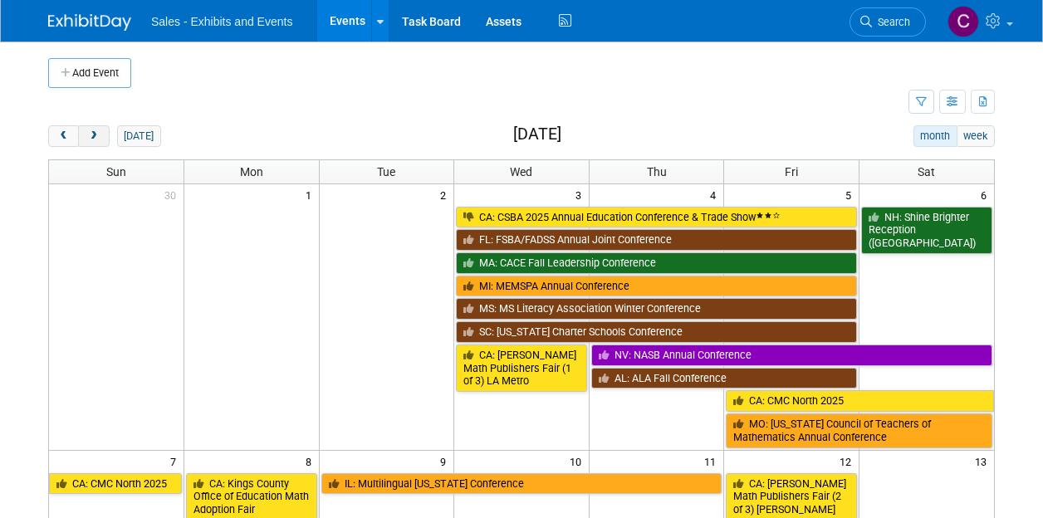
click at [85, 130] on button "next" at bounding box center [93, 136] width 31 height 22
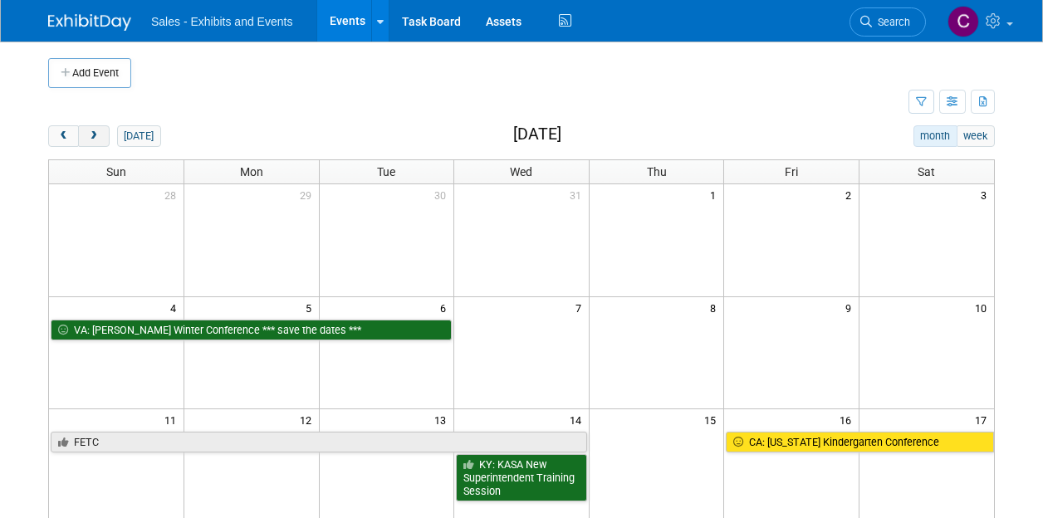
click at [85, 130] on button "next" at bounding box center [93, 136] width 31 height 22
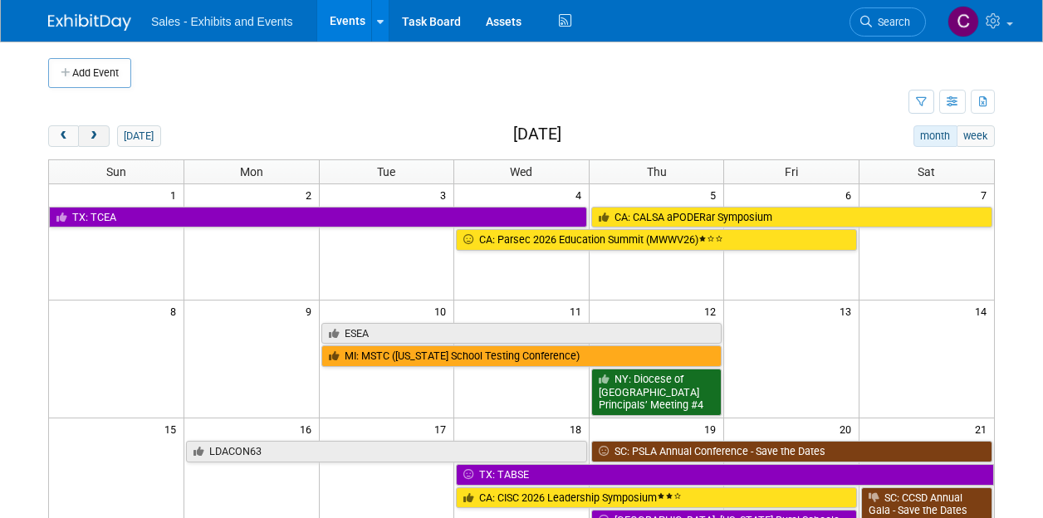
click at [85, 130] on button "next" at bounding box center [93, 136] width 31 height 22
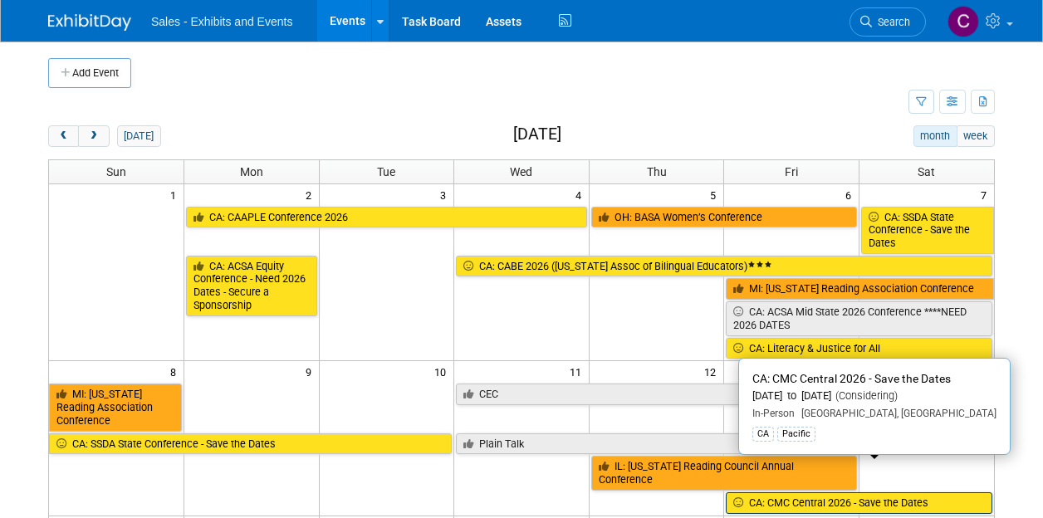
click at [829, 492] on link "CA: CMC Central 2026 - Save the Dates" at bounding box center [859, 503] width 266 height 22
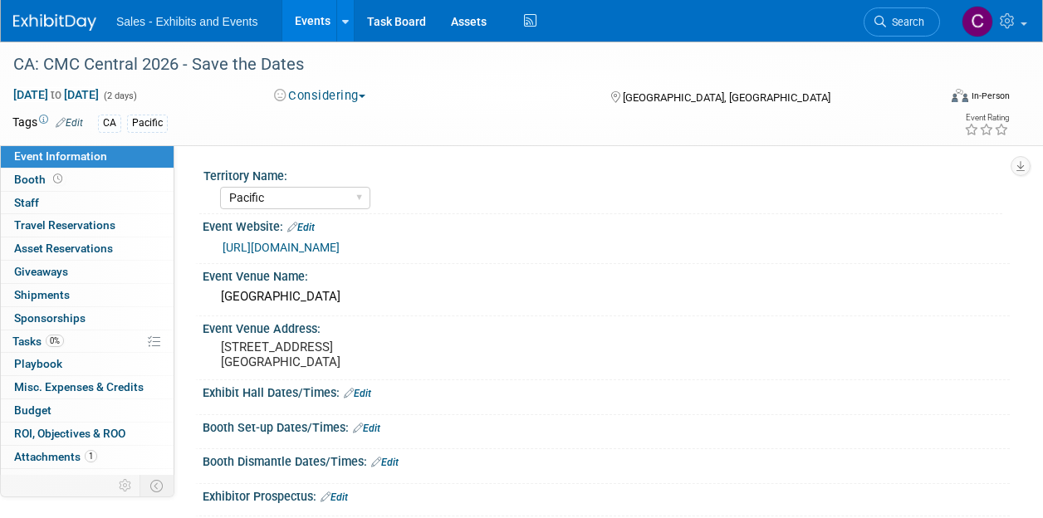
select select "Pacific"
click at [35, 345] on span "Tasks 0%" at bounding box center [37, 341] width 51 height 13
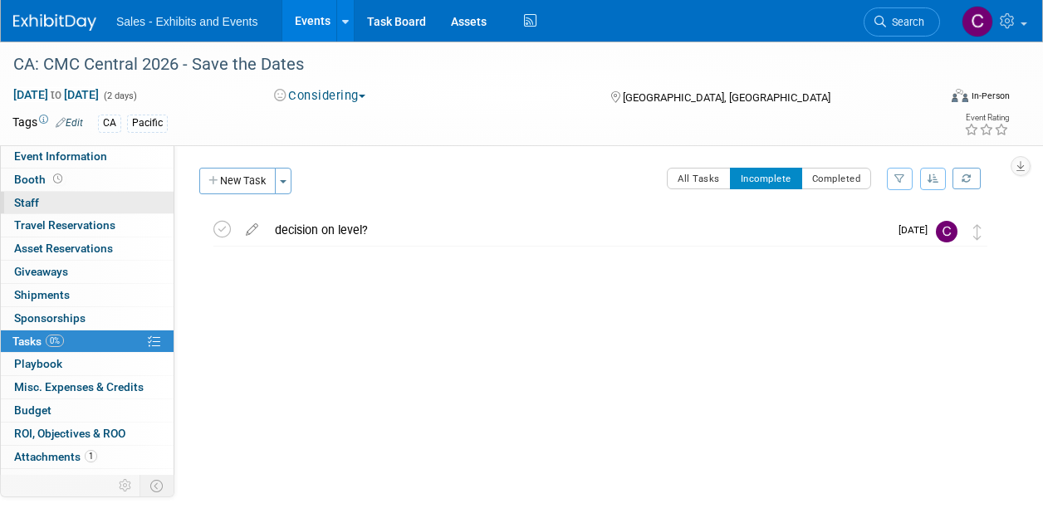
click at [32, 210] on link "0 Staff 0" at bounding box center [87, 203] width 173 height 22
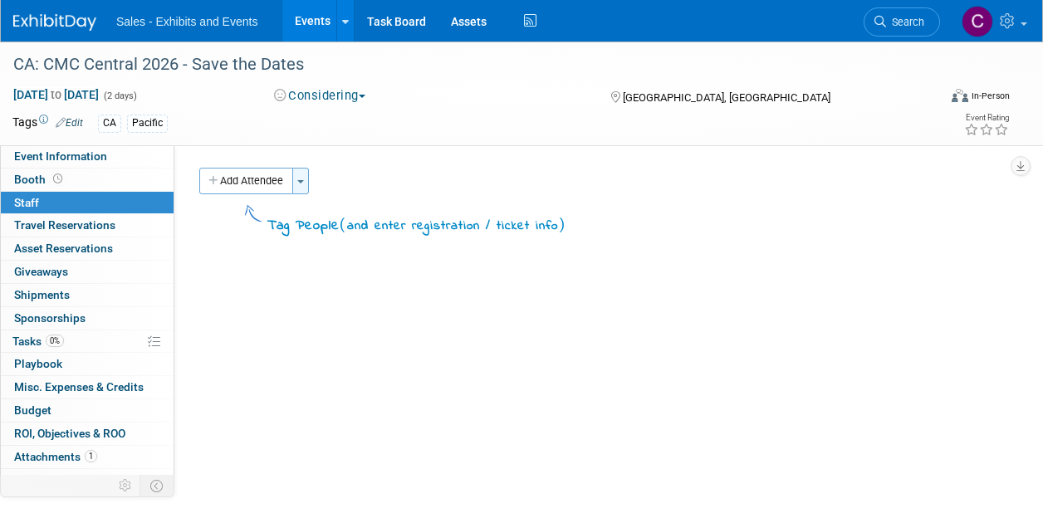
click at [301, 180] on span "button" at bounding box center [300, 181] width 7 height 3
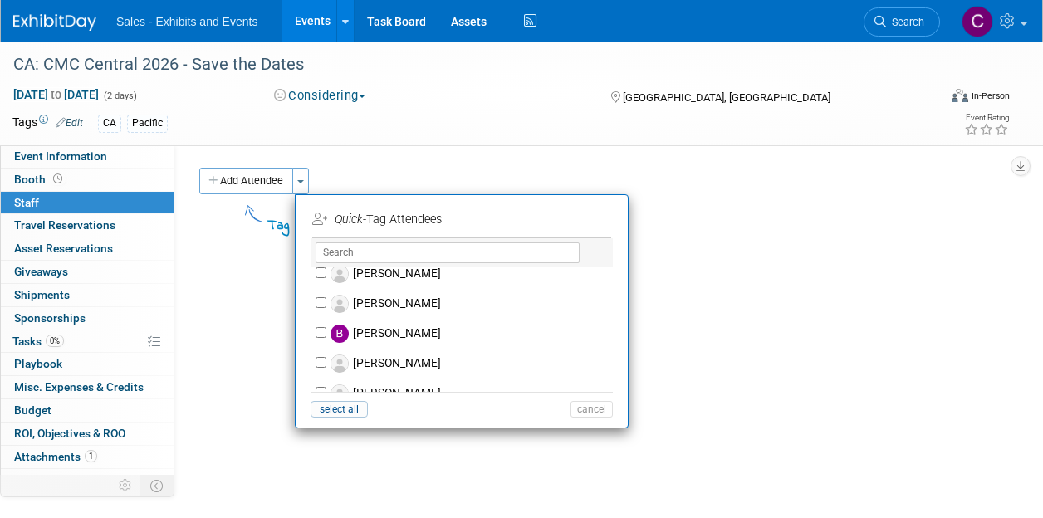
scroll to position [857, 0]
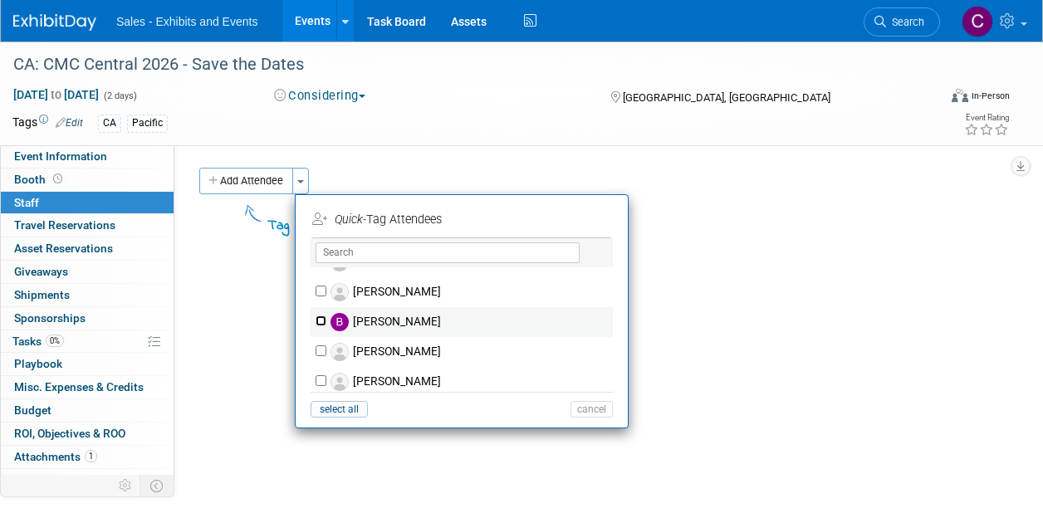
click at [315, 321] on input "Bellah Nelson" at bounding box center [320, 320] width 11 height 11
checkbox input "true"
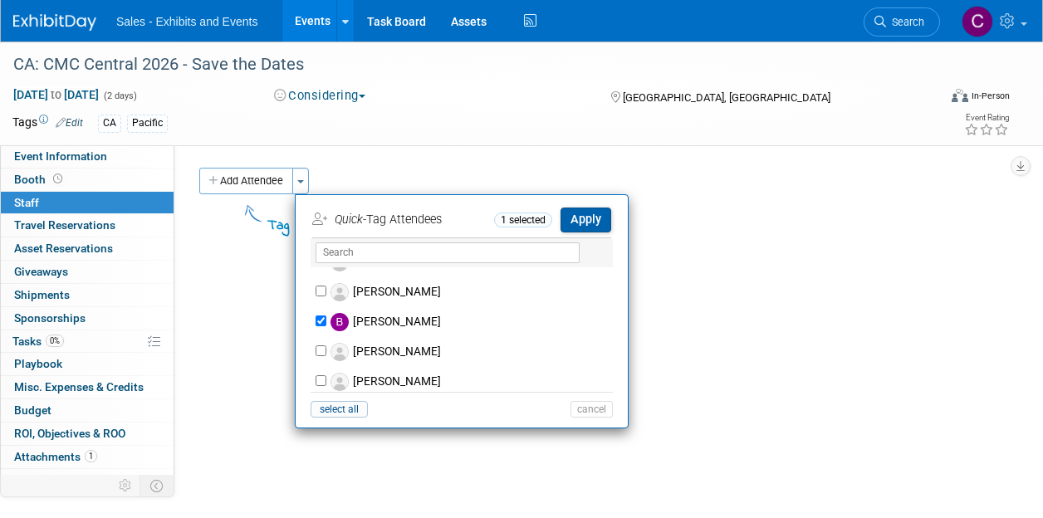
click at [578, 222] on button "Apply" at bounding box center [585, 220] width 51 height 24
